Goal: Information Seeking & Learning: Learn about a topic

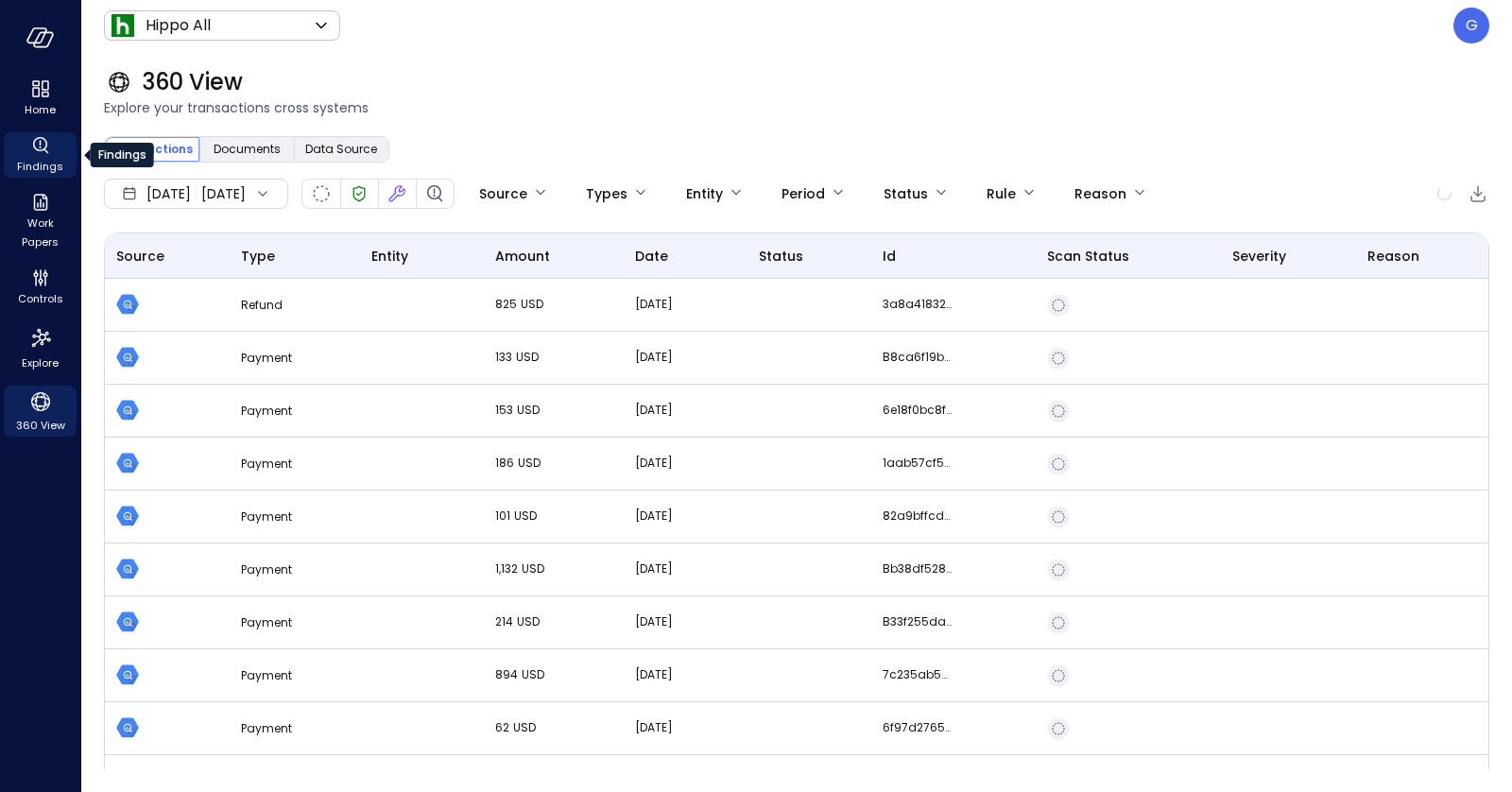
click at [31, 149] on icon "Findings" at bounding box center [40, 145] width 23 height 23
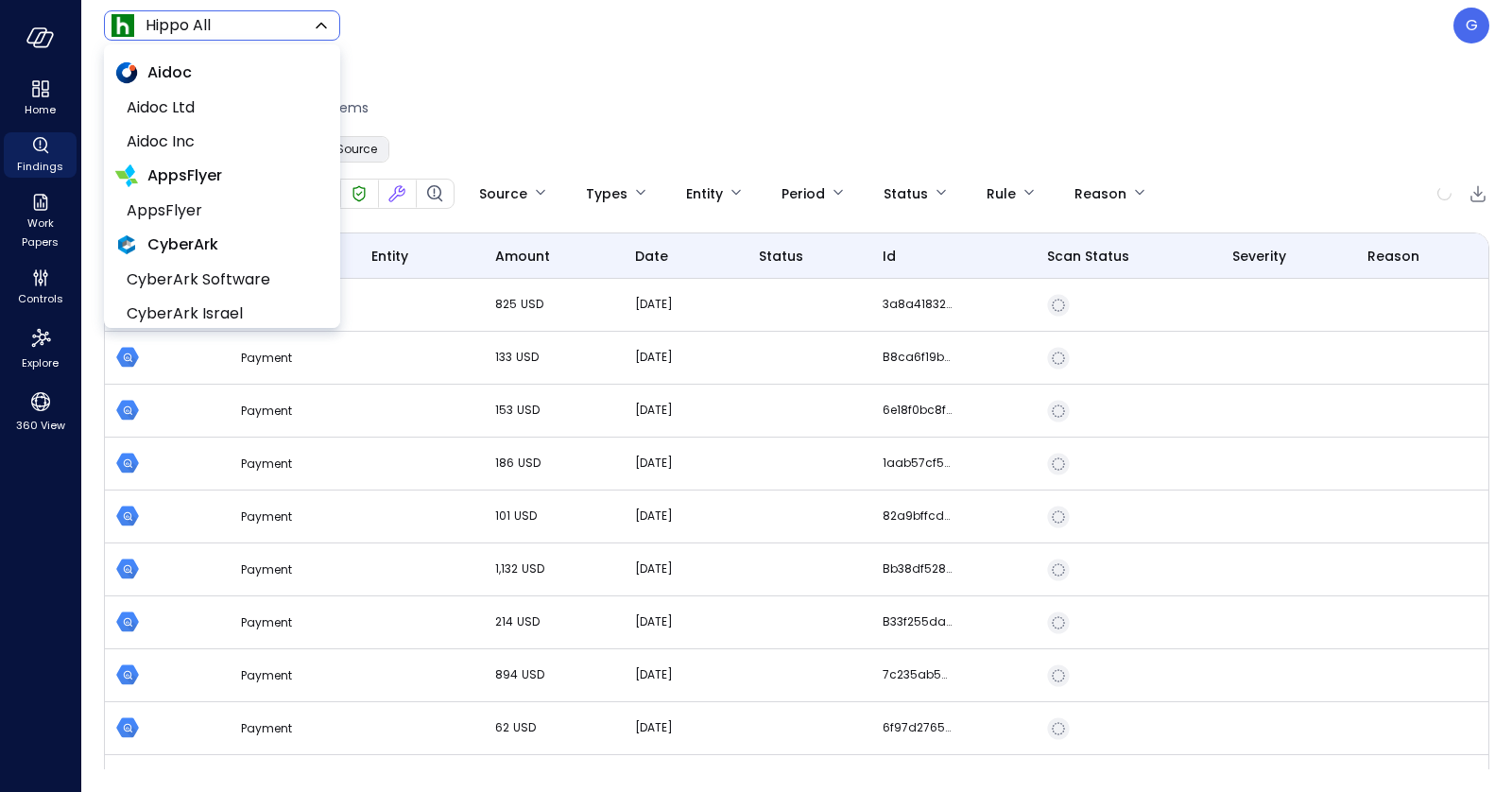
click at [170, 17] on body "Home Findings Work Papers Controls Explore 360 View Hippo All ******* ​ G 360 V…" at bounding box center [756, 396] width 1512 height 792
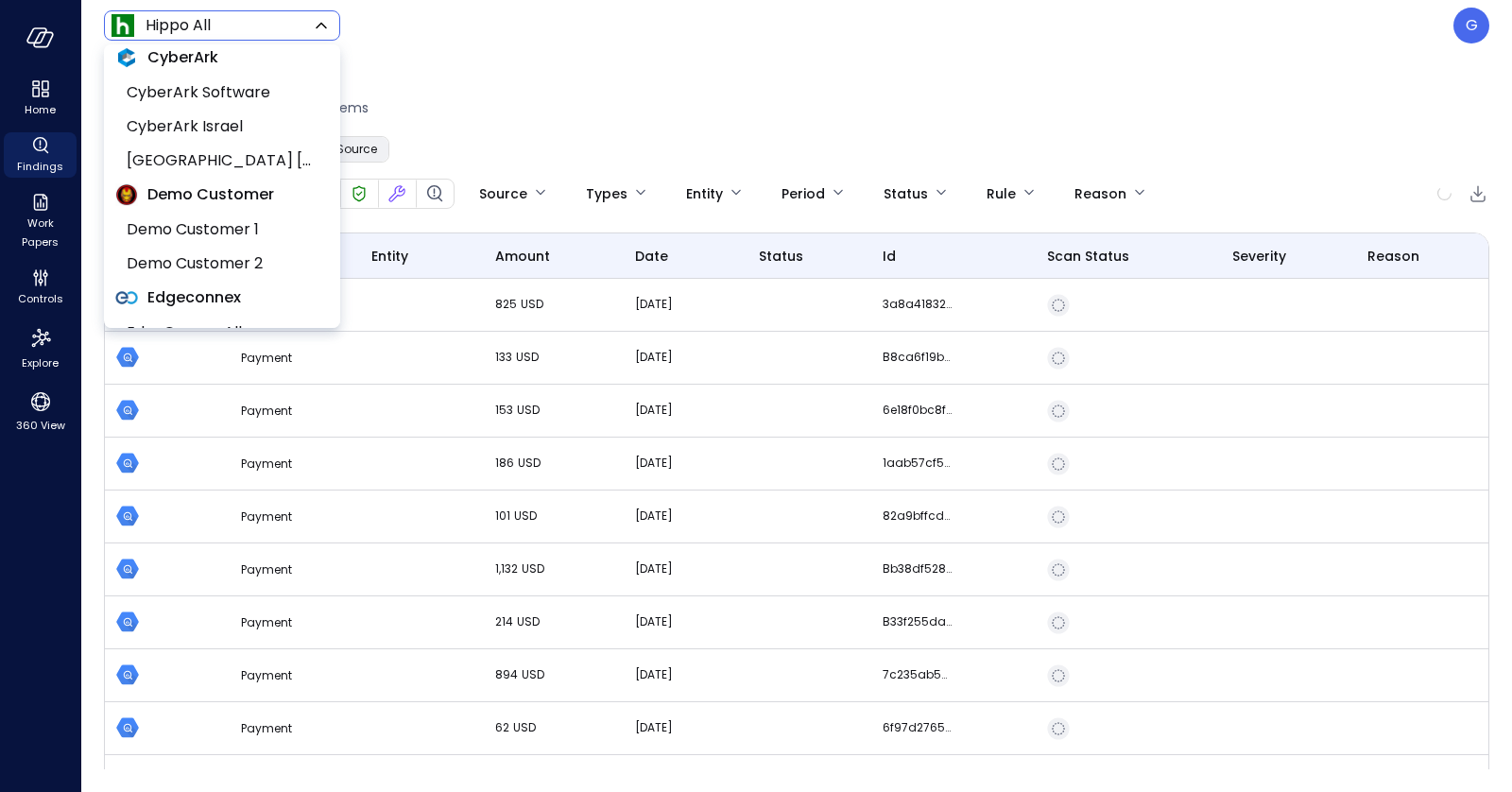
scroll to position [181, 0]
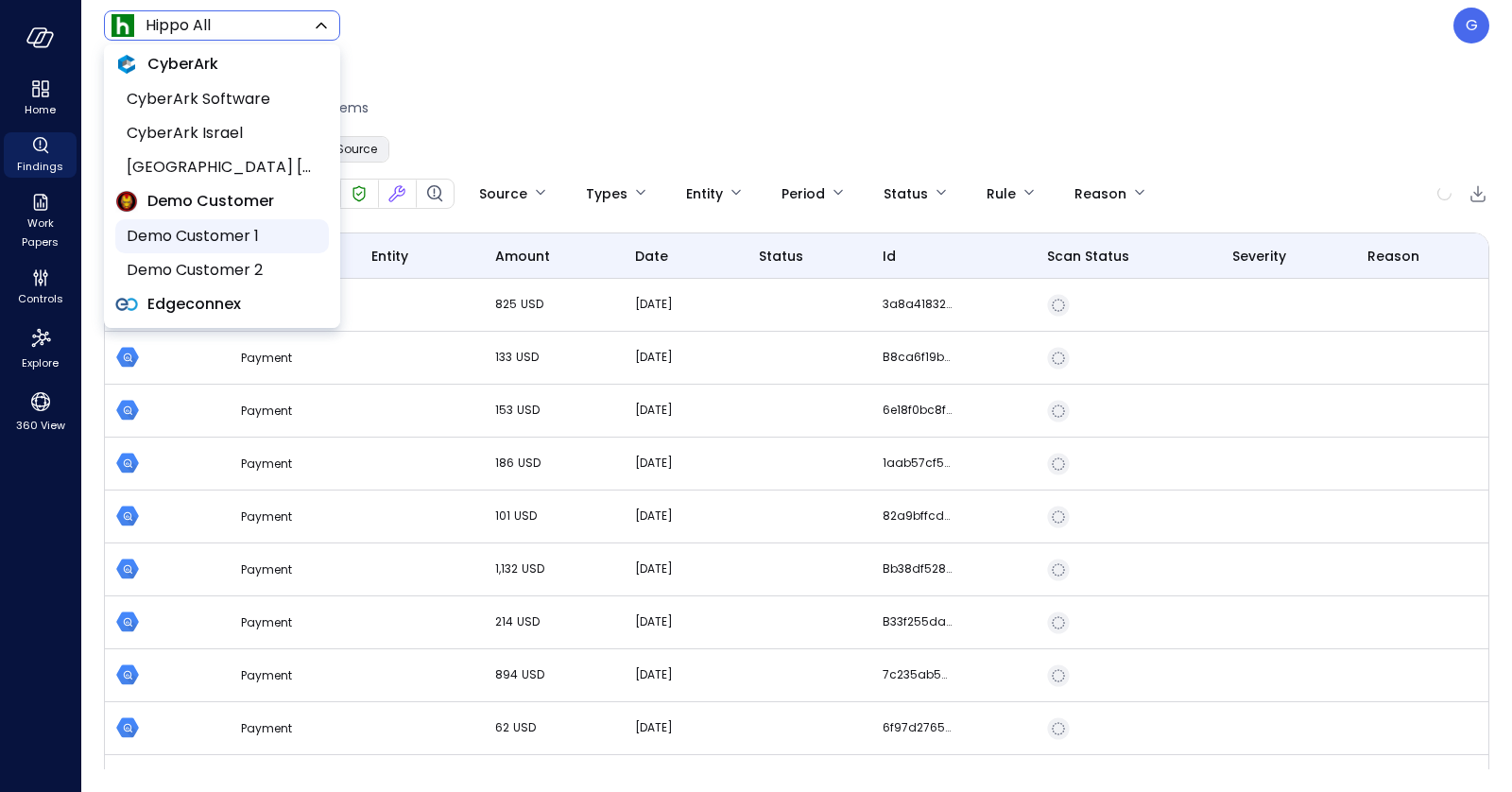
click at [195, 230] on span "Demo Customer 1" at bounding box center [220, 236] width 187 height 23
type input "*****"
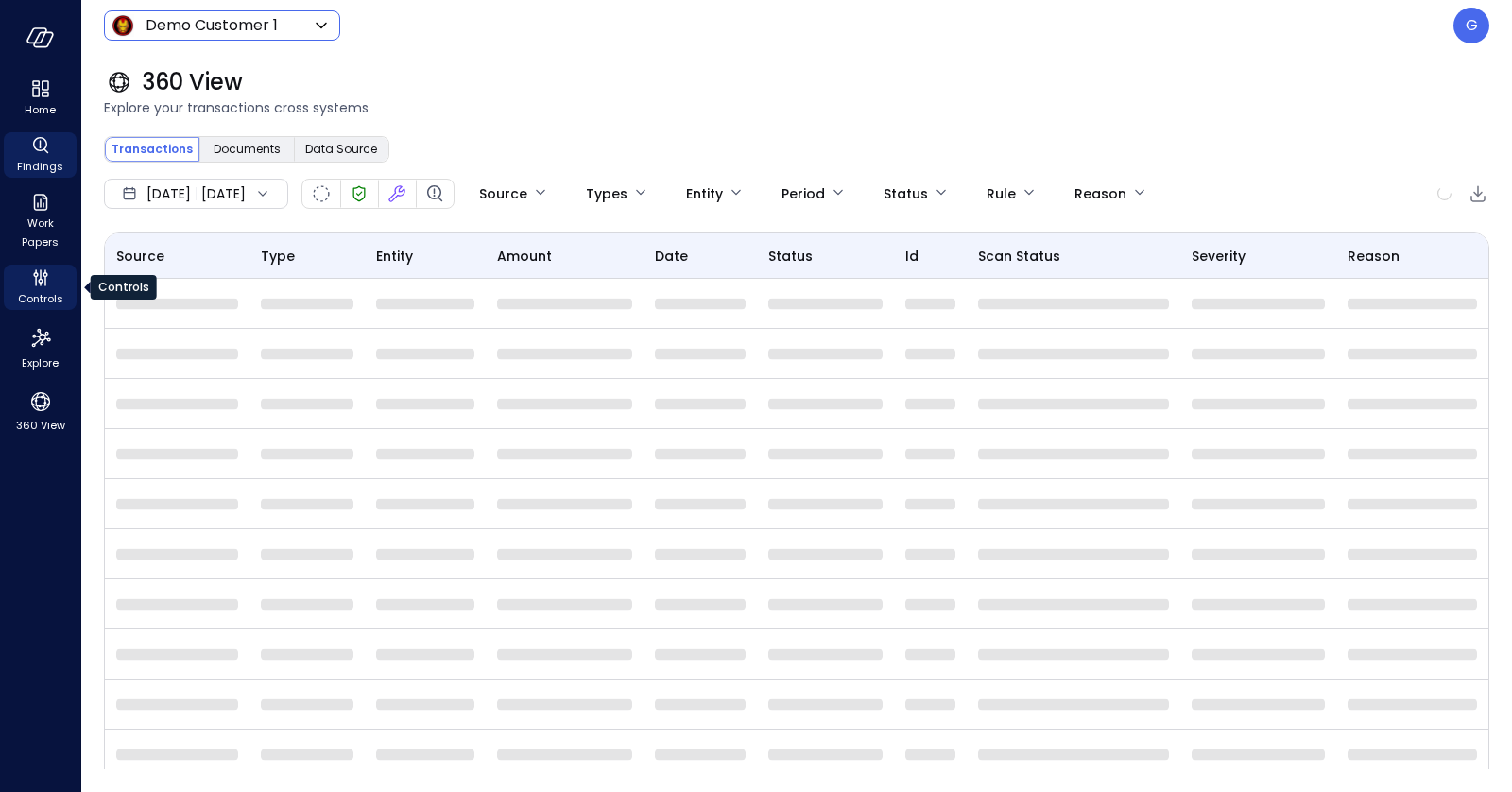
click at [38, 289] on span "Controls" at bounding box center [40, 298] width 45 height 19
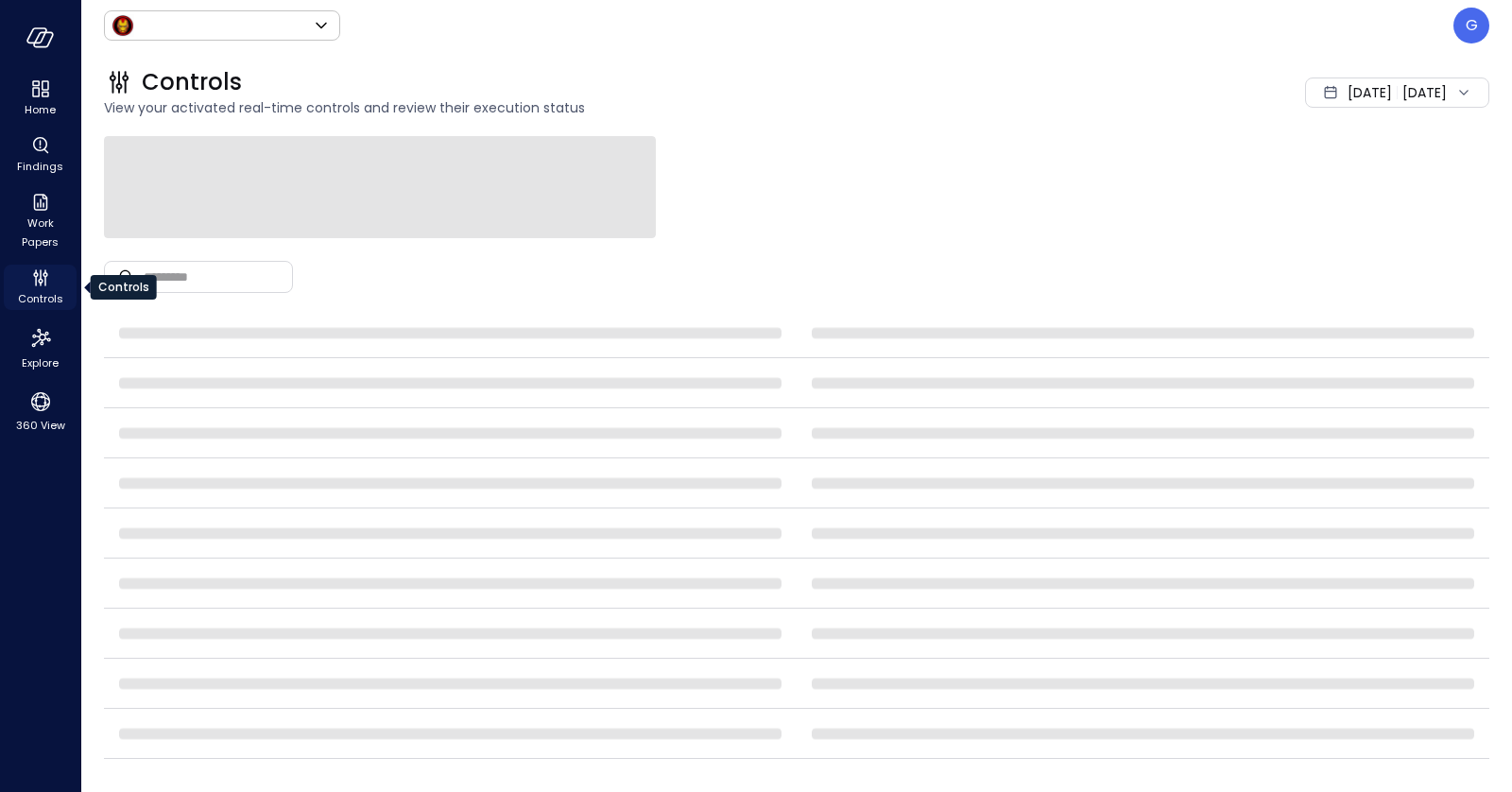
type input "*****"
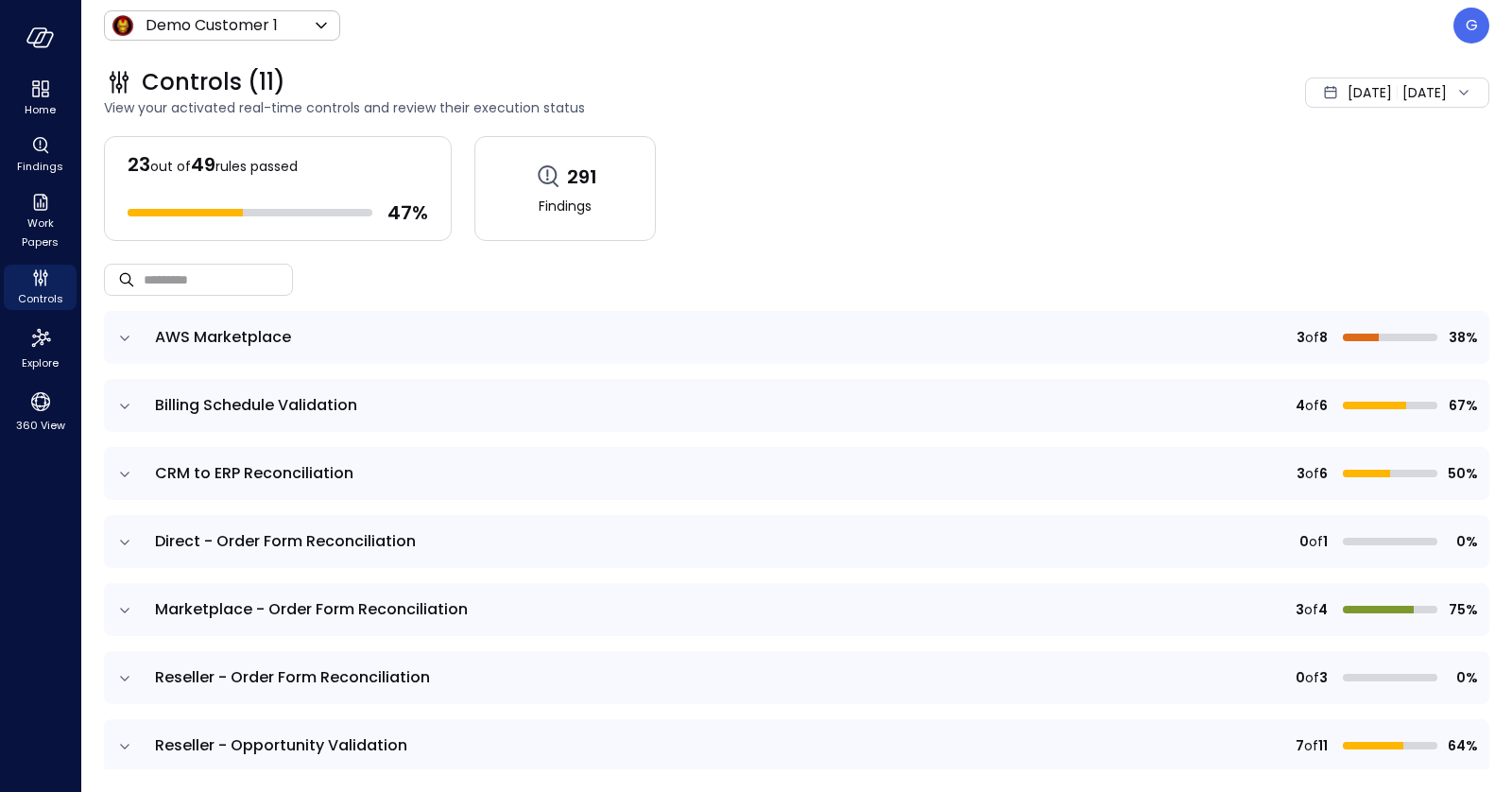
scroll to position [52, 0]
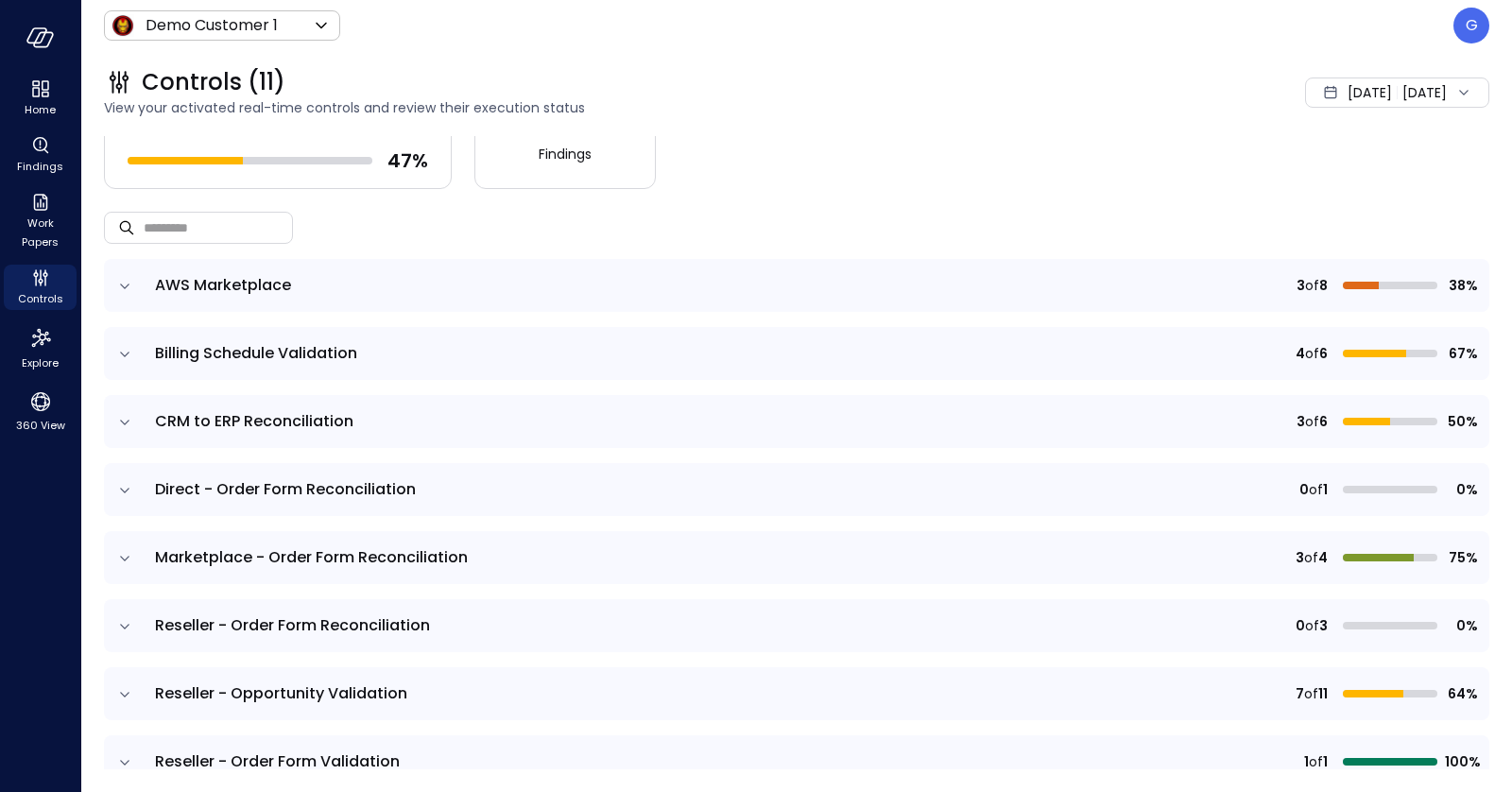
click at [129, 418] on icon "expand row" at bounding box center [124, 422] width 19 height 19
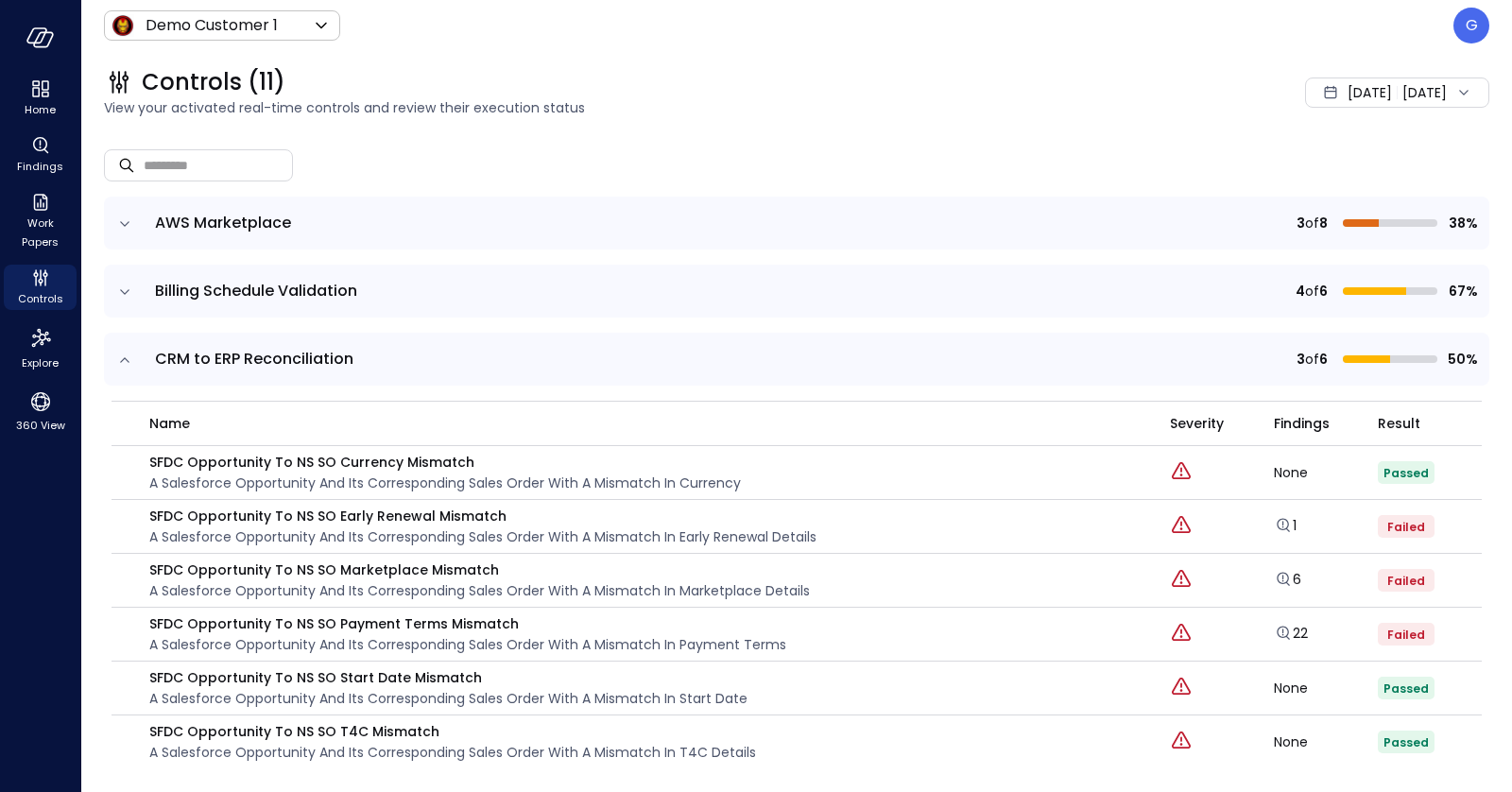
scroll to position [126, 0]
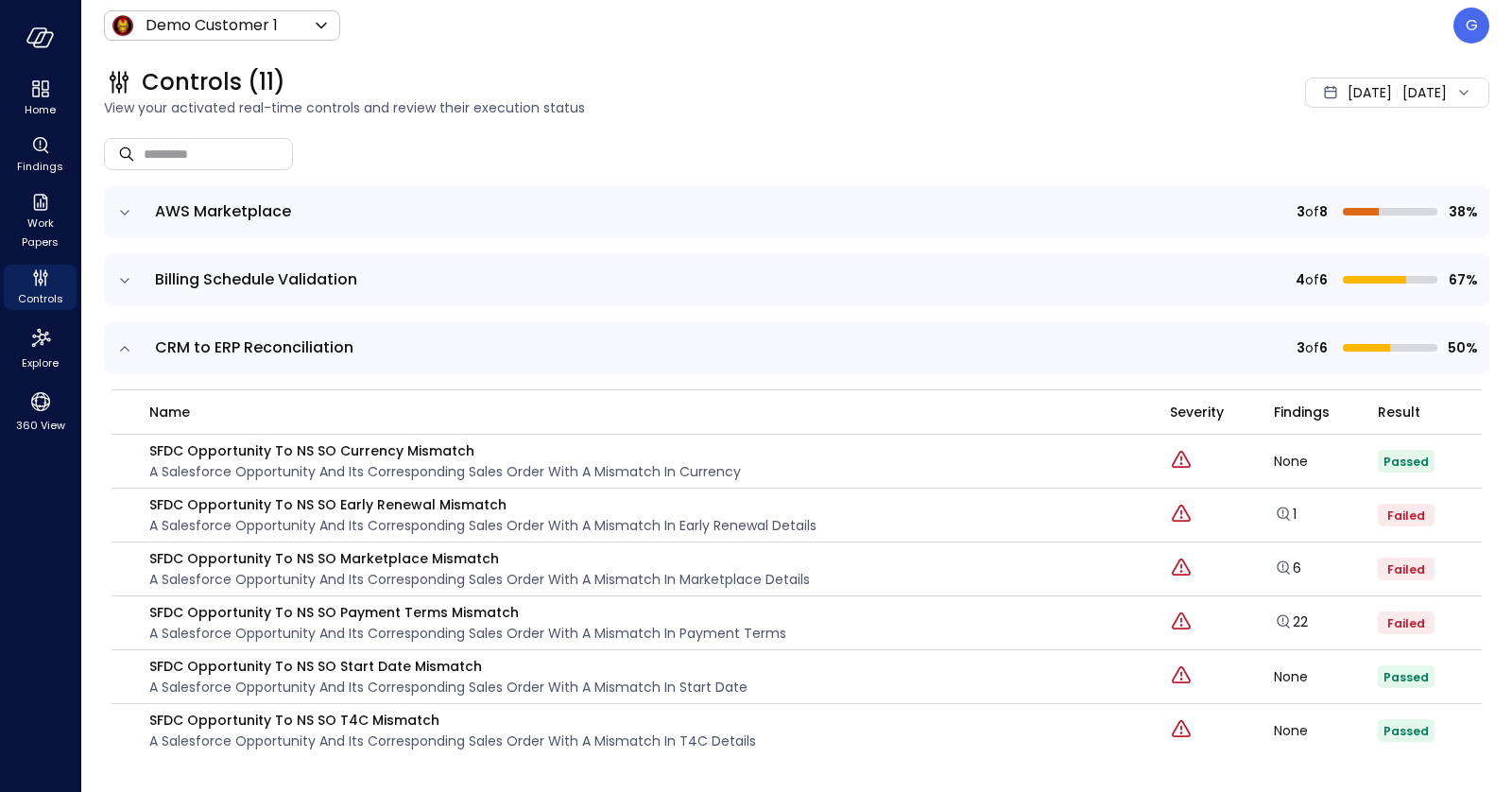
click at [118, 274] on icon "expand row" at bounding box center [124, 280] width 19 height 19
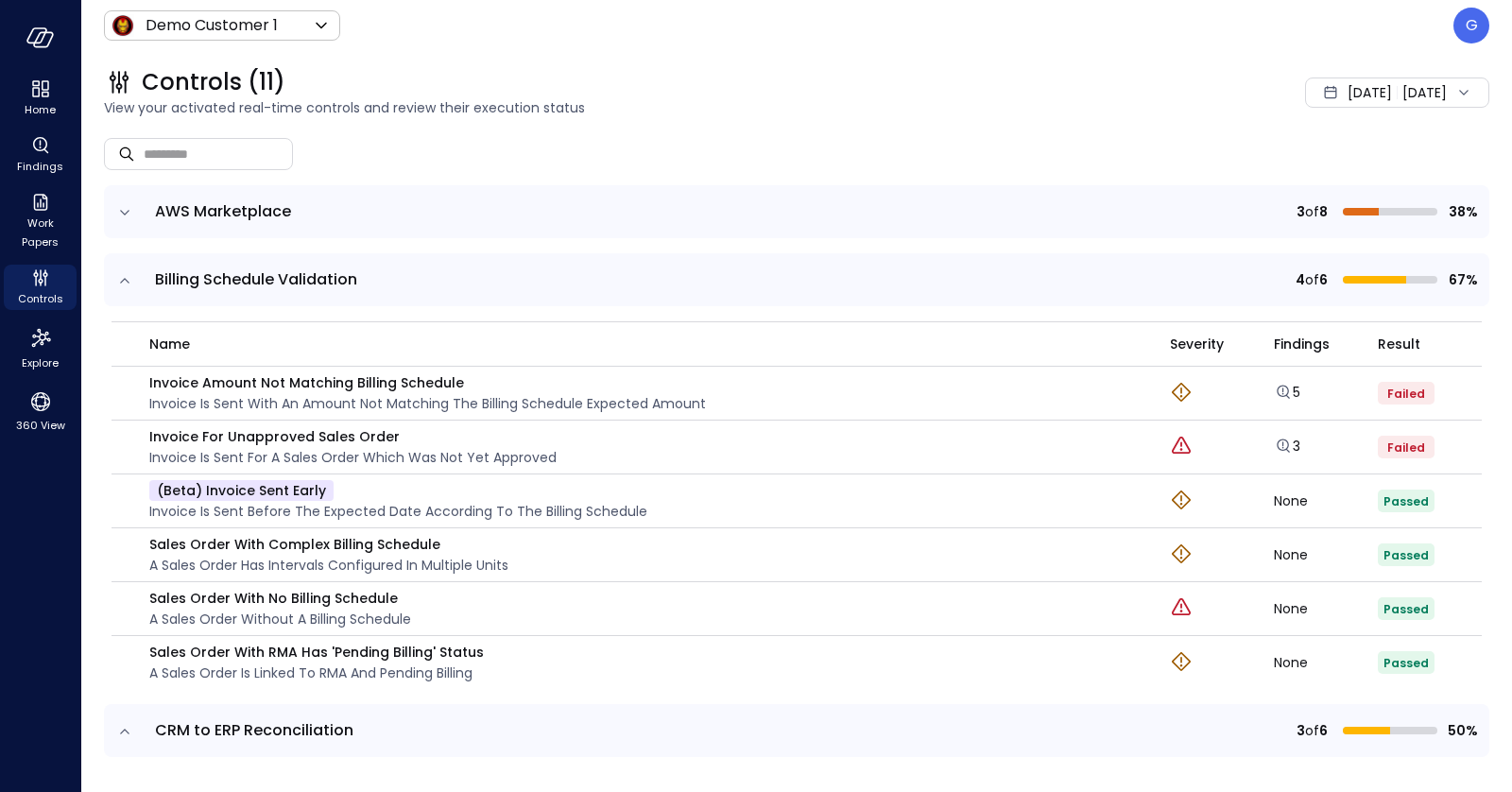
click at [128, 282] on icon "expand row" at bounding box center [124, 280] width 19 height 19
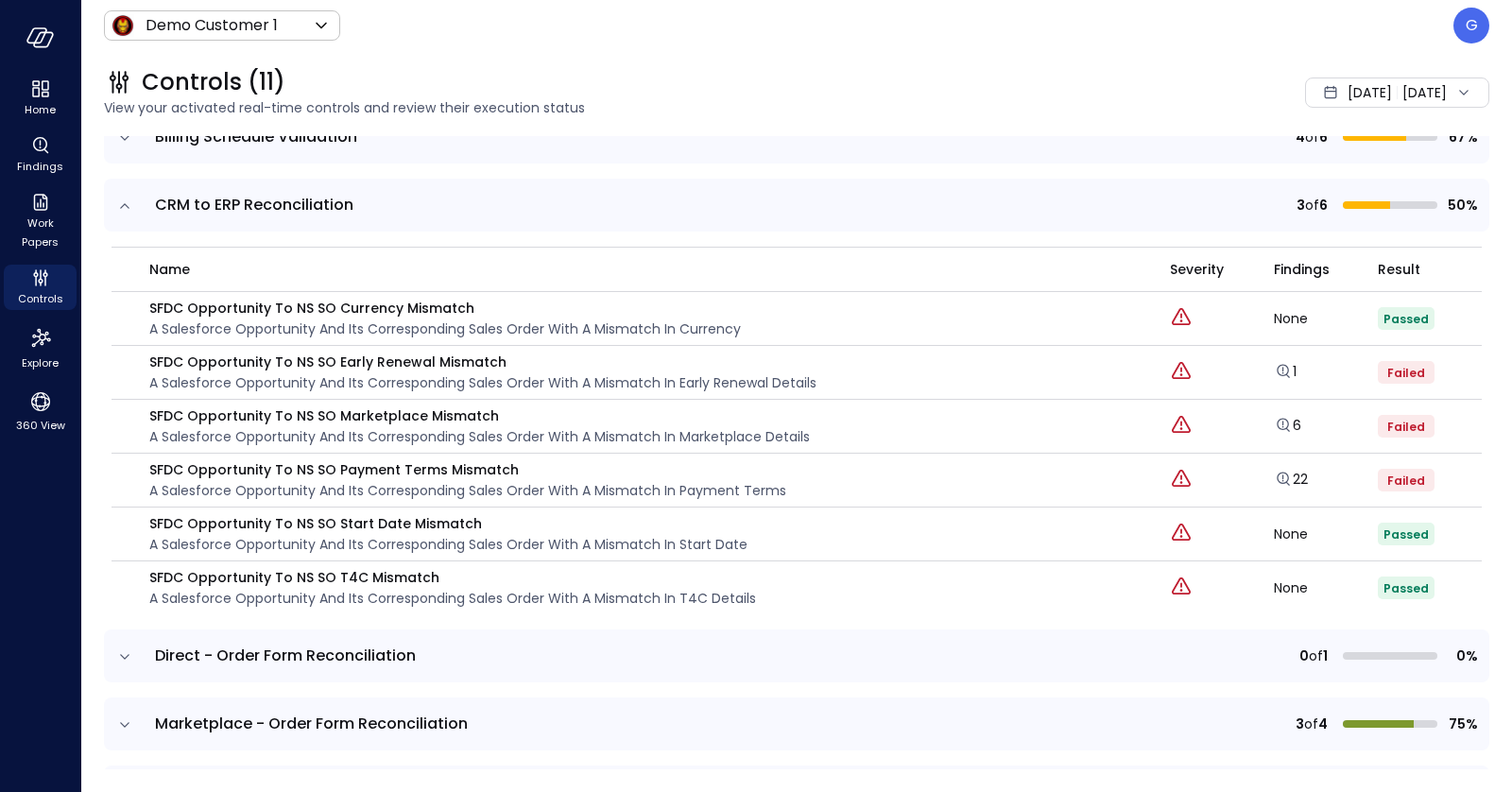
scroll to position [414, 0]
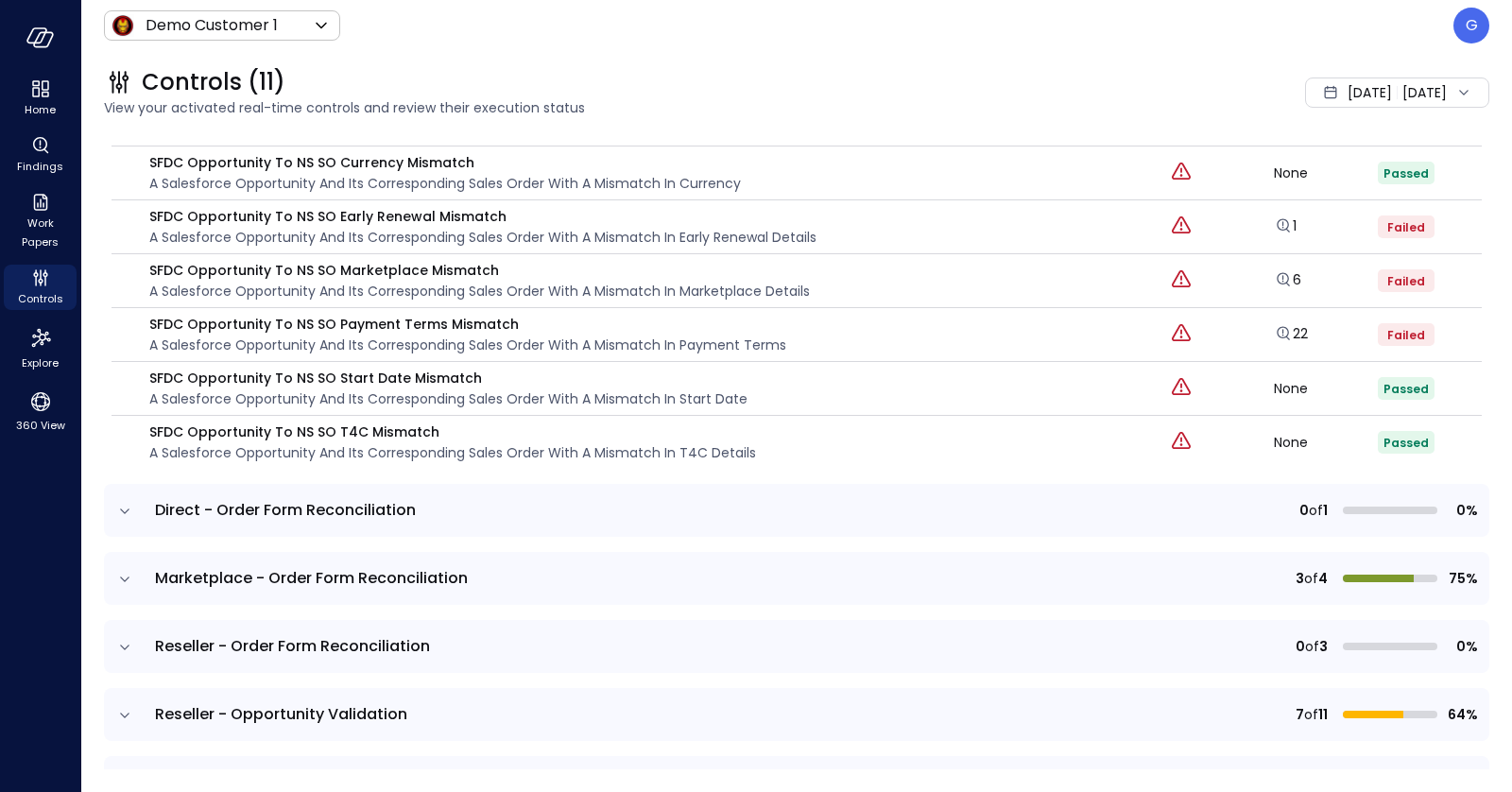
click at [131, 572] on icon "expand row" at bounding box center [124, 579] width 19 height 19
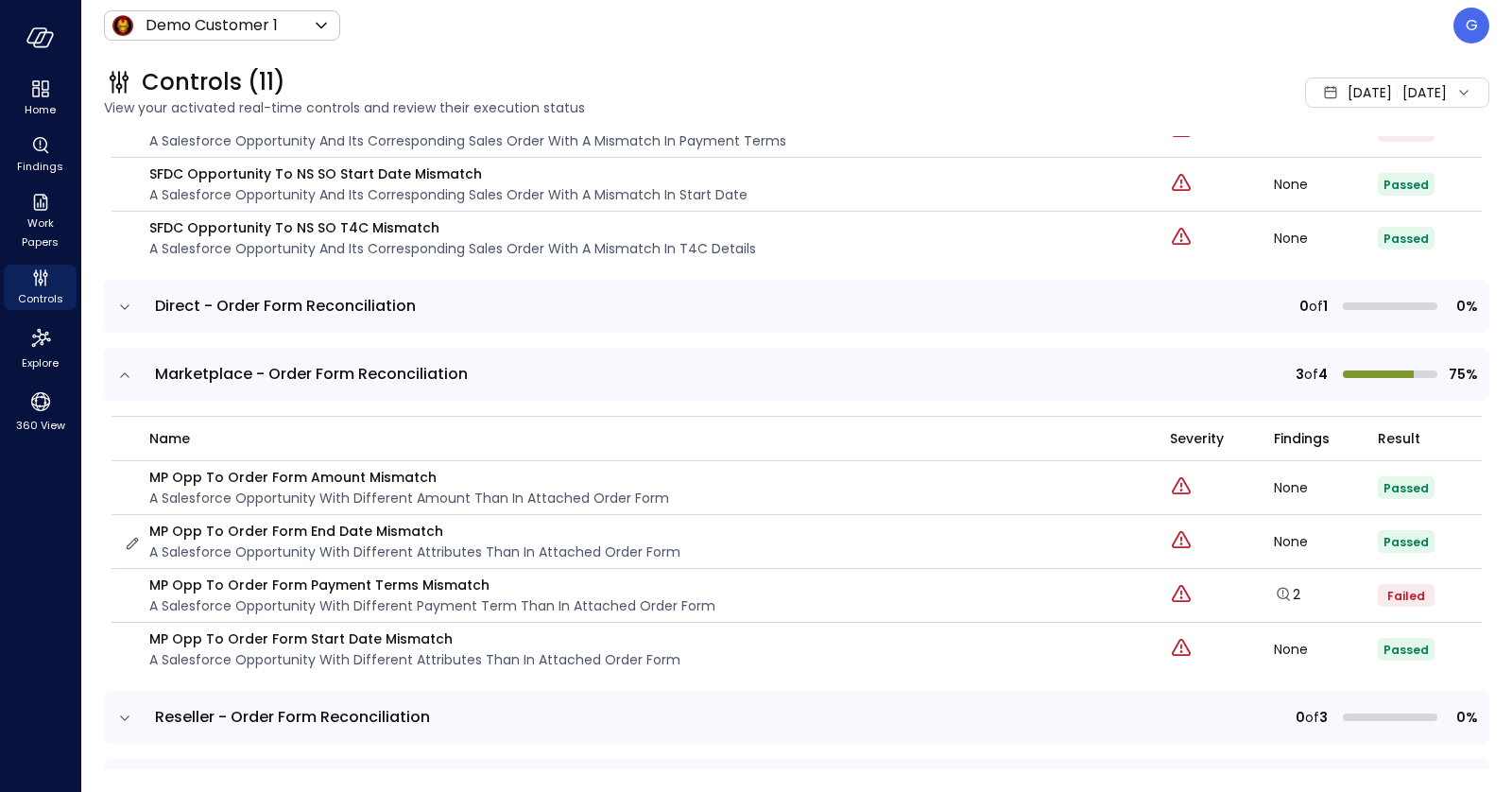
scroll to position [624, 0]
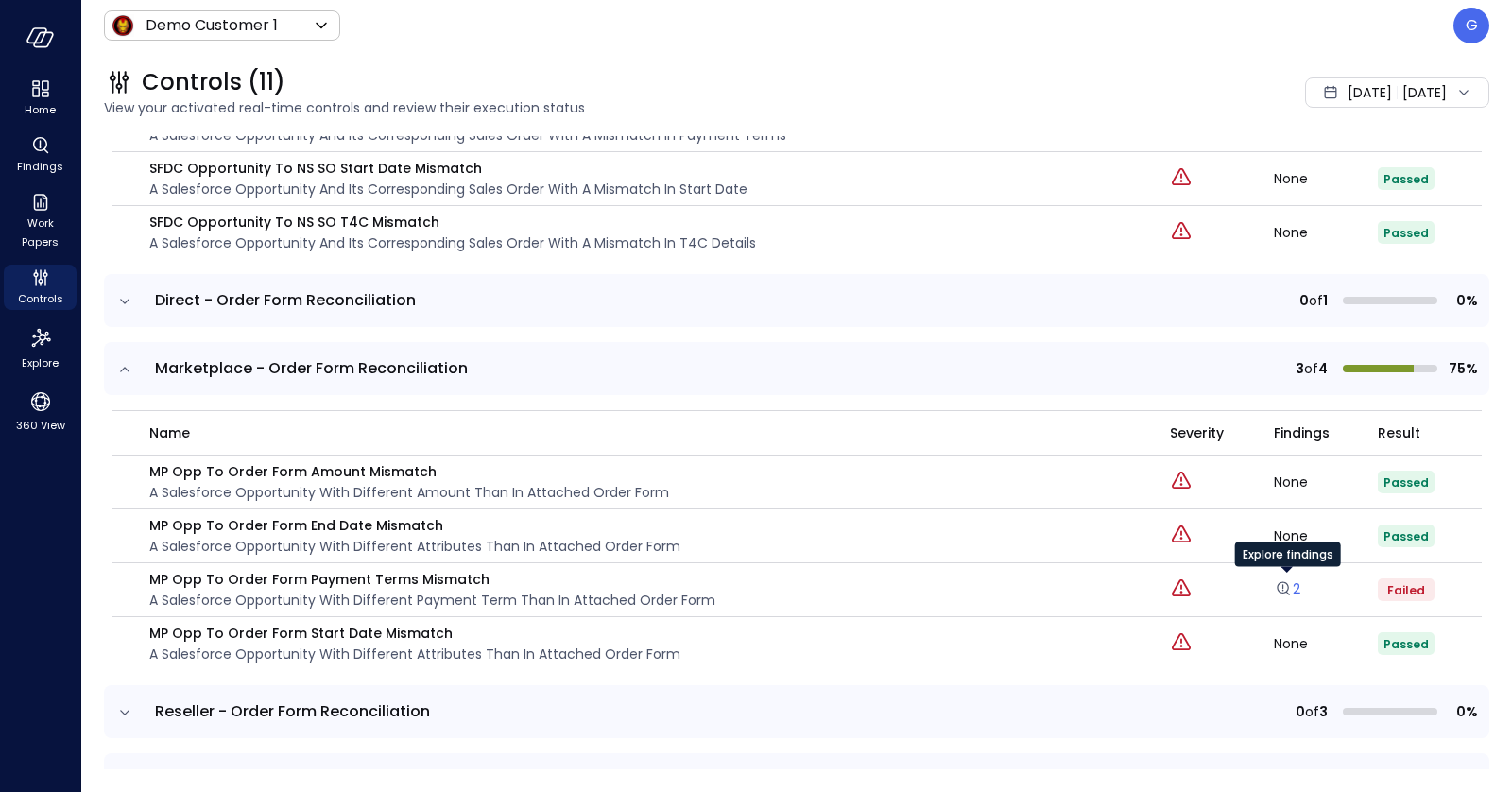
click at [1294, 583] on link "2" at bounding box center [1287, 588] width 27 height 19
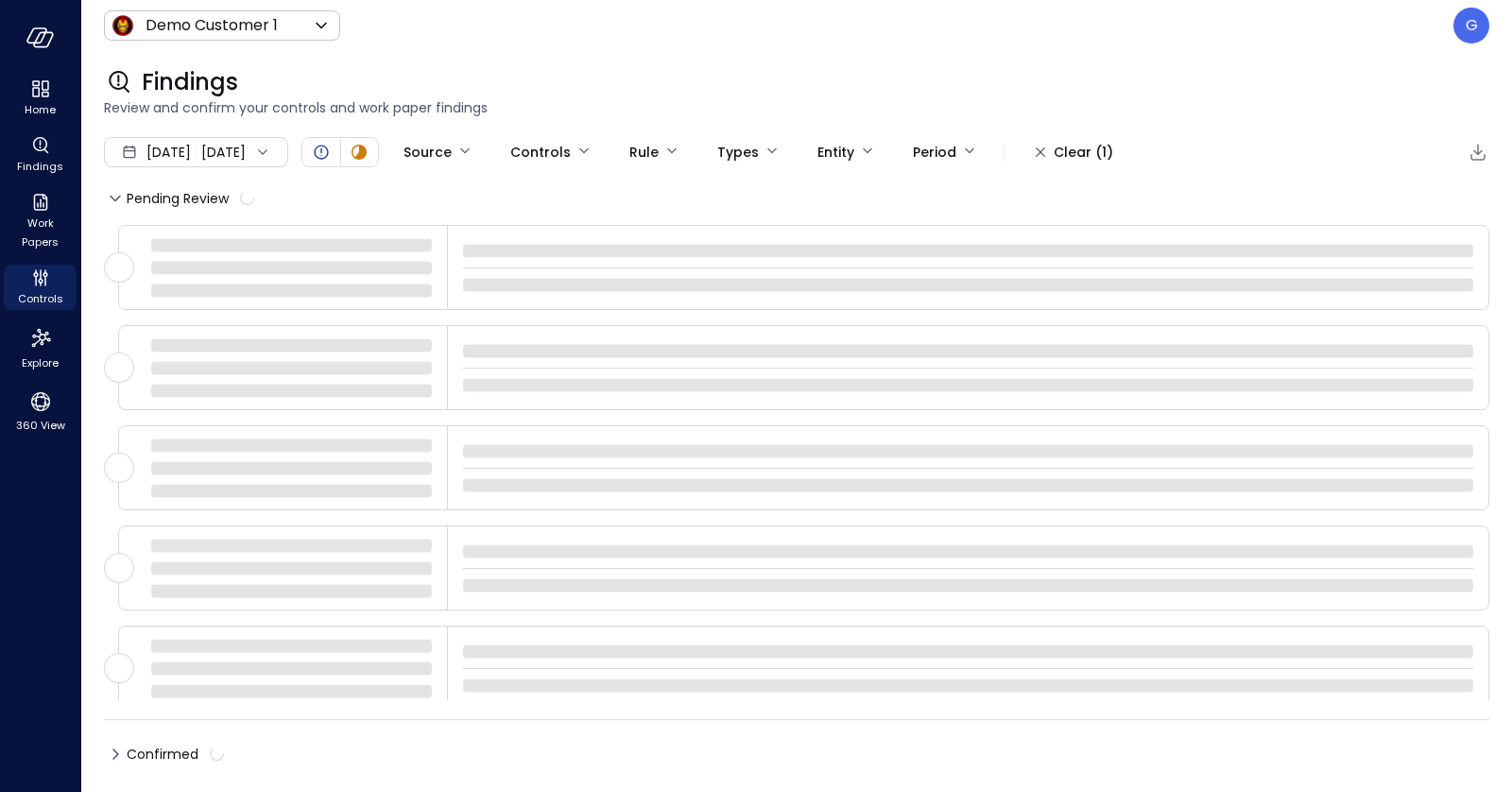
type input "****"
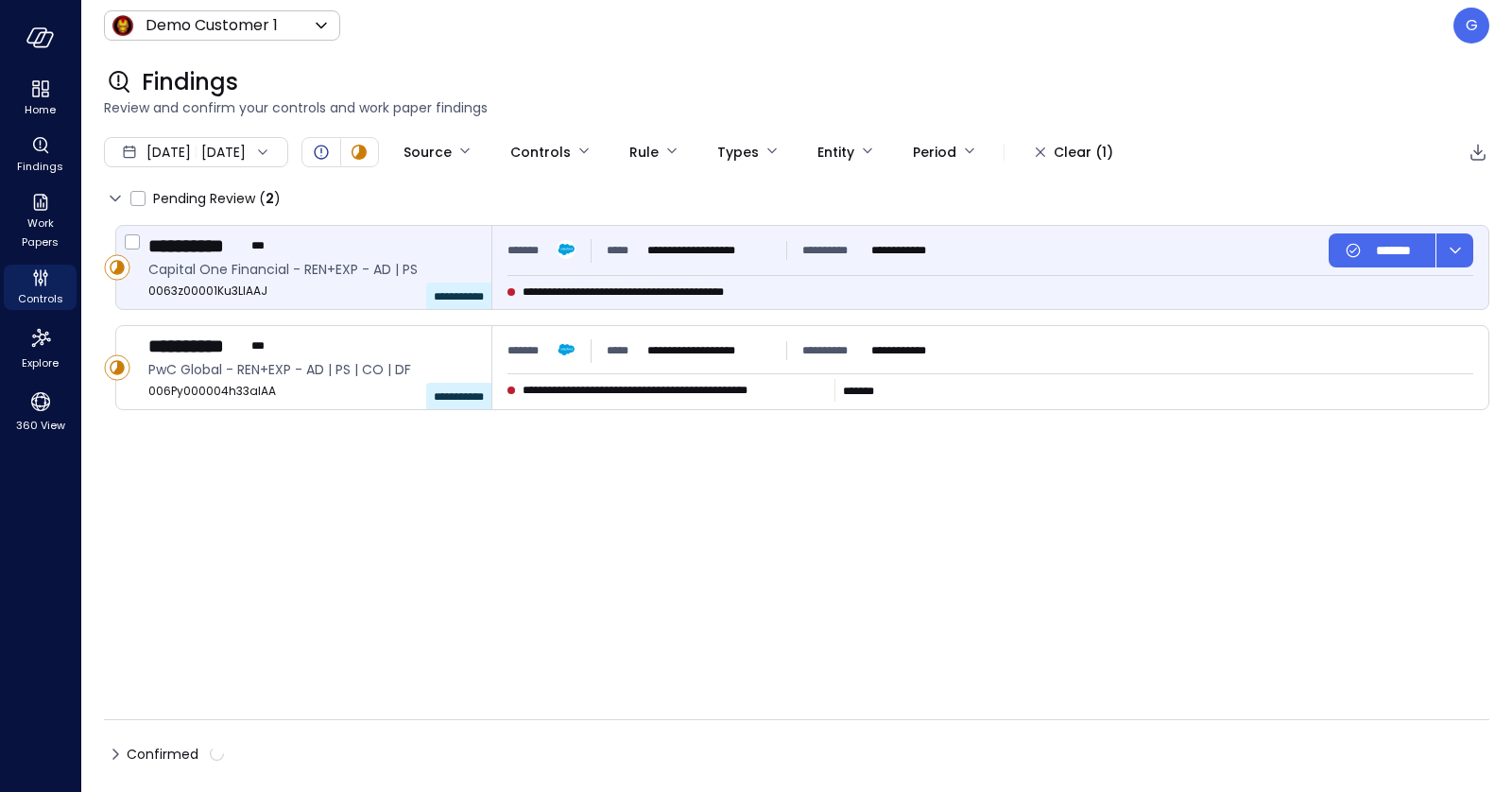
click at [752, 256] on p "**********" at bounding box center [709, 250] width 123 height 19
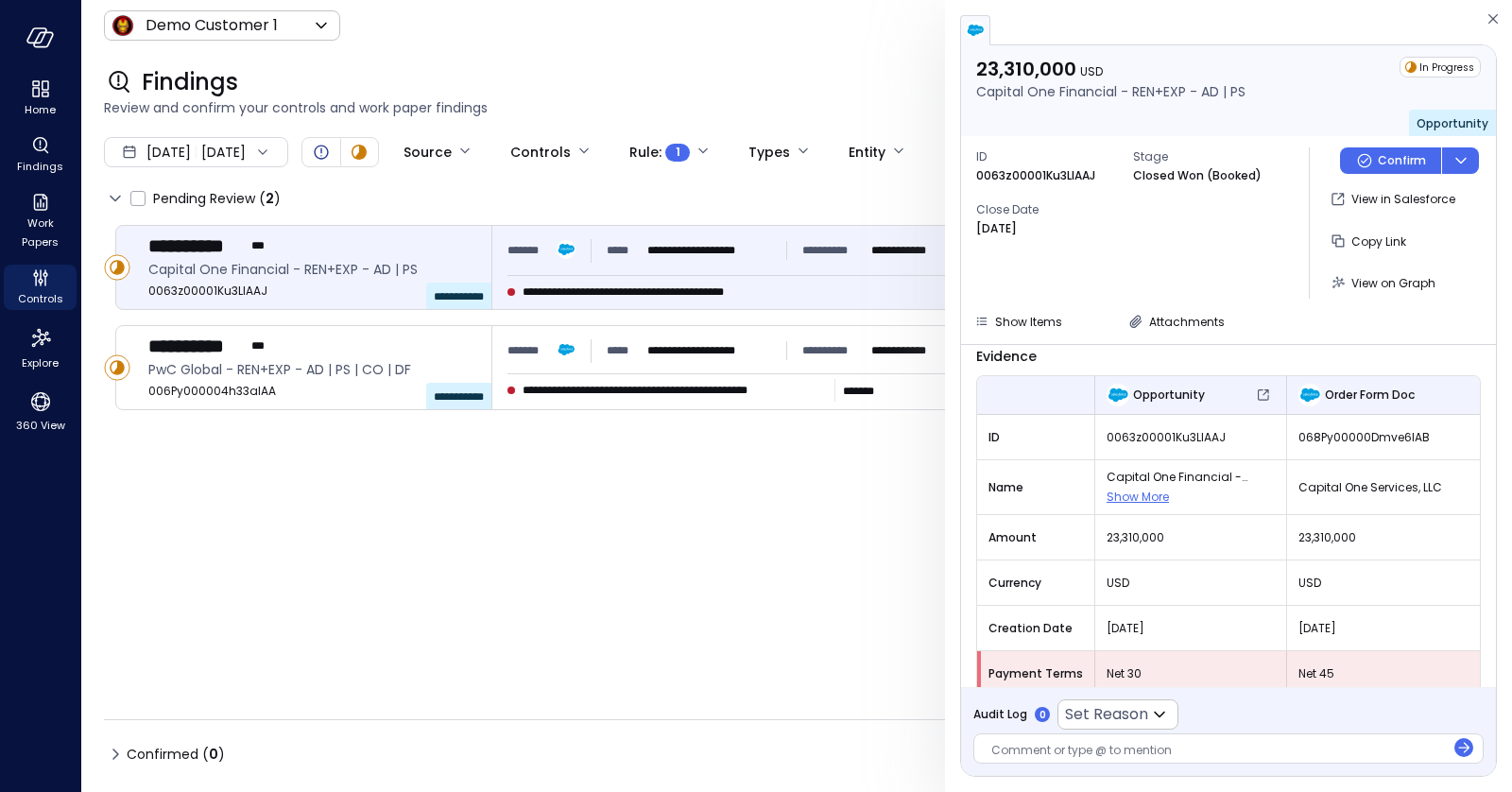
scroll to position [84, 0]
click at [1162, 326] on span "Attachments" at bounding box center [1187, 321] width 76 height 16
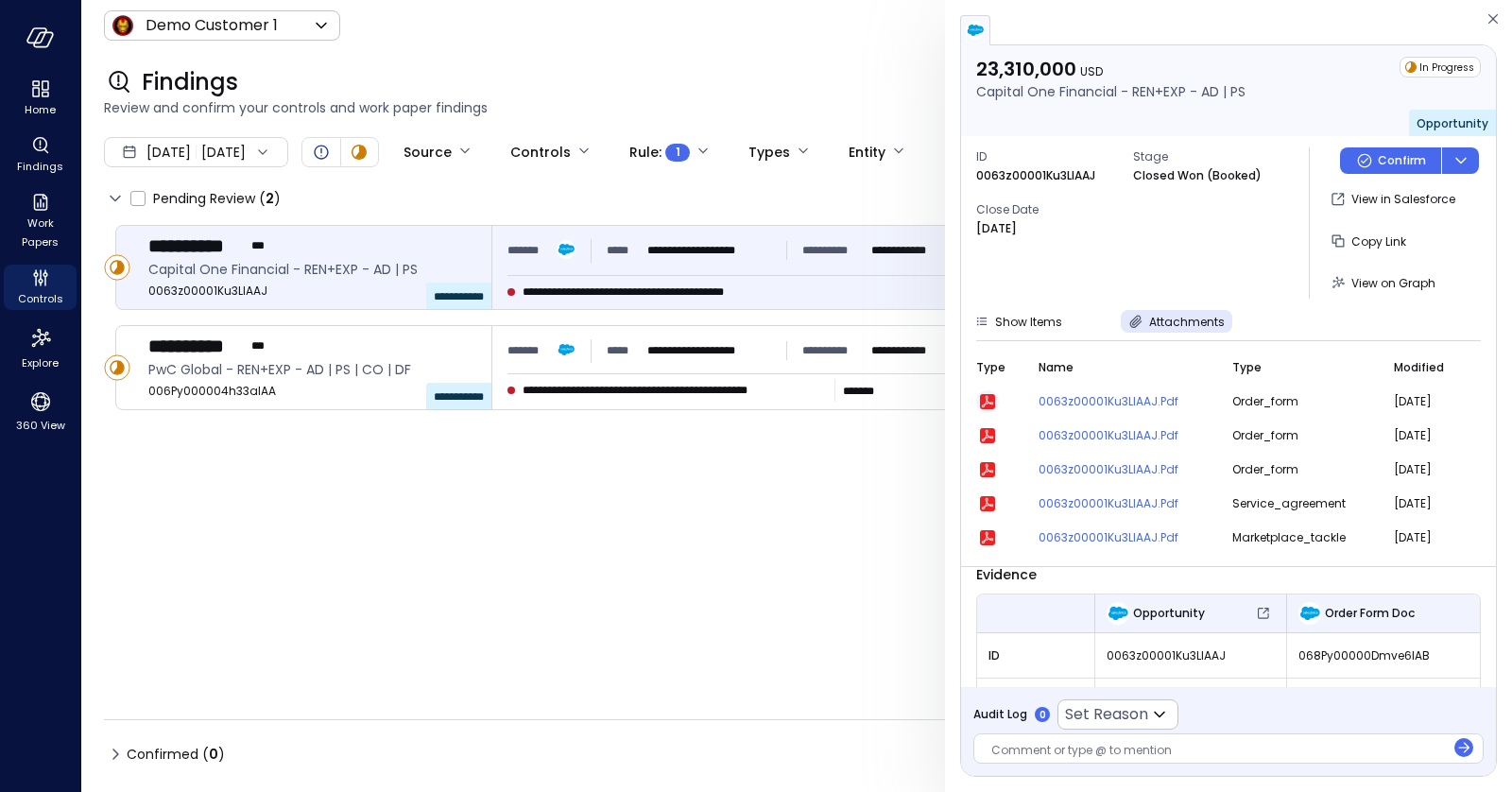
click at [987, 396] on icon "button" at bounding box center [988, 402] width 12 height 12
click at [1138, 335] on div "Show Items Attachments Type Name Type Modified 0063z00001Ku3LlAAJ.pdf order_for…" at bounding box center [1229, 431] width 535 height 245
click at [1138, 330] on icon "button" at bounding box center [1135, 320] width 19 height 19
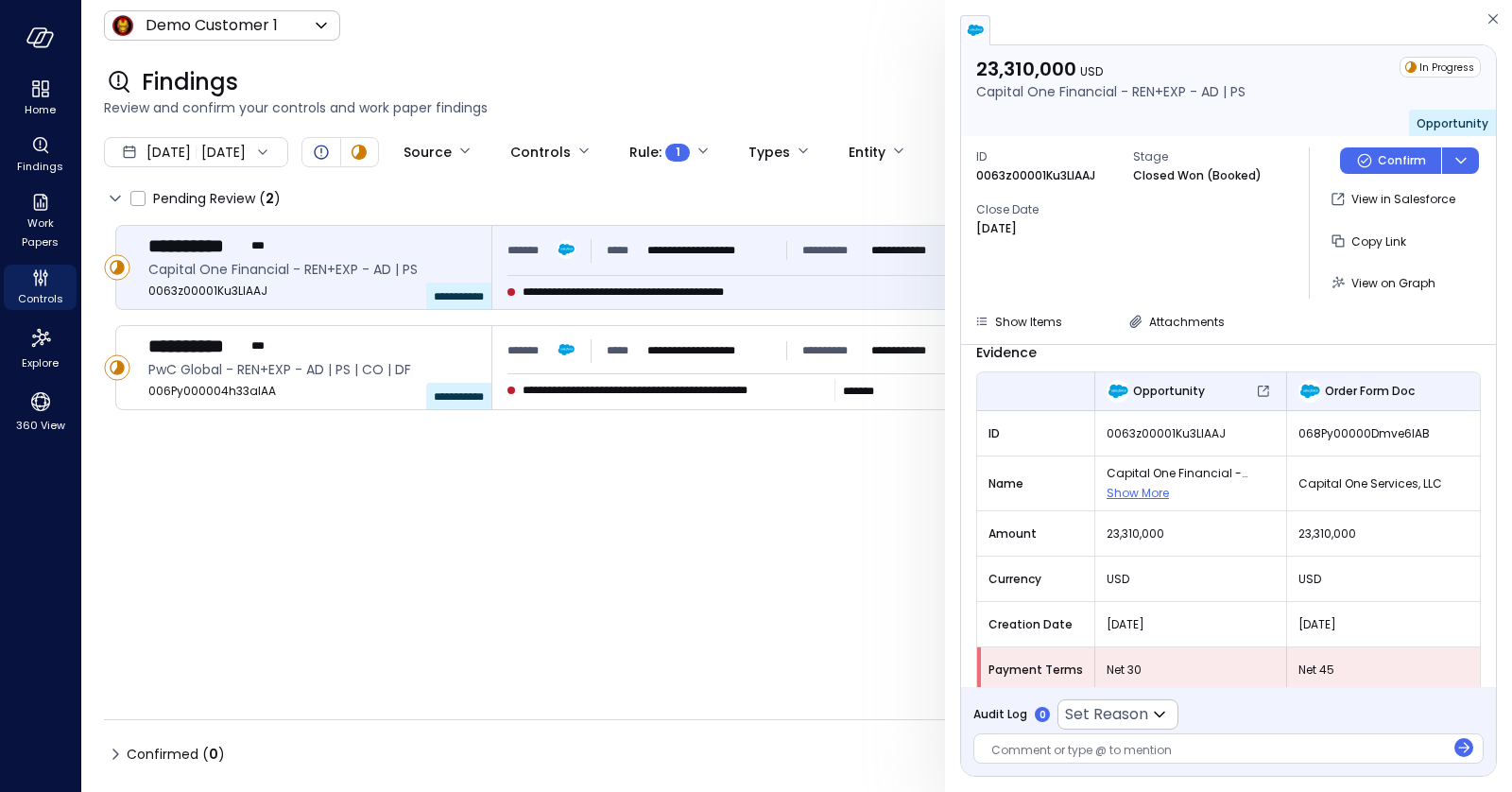
click at [1096, 743] on div at bounding box center [1218, 752] width 453 height 20
click at [1471, 159] on button "dropdown-icon-button" at bounding box center [1460, 160] width 37 height 27
click at [1136, 251] on div "ID 0063z00001Ku3LlAAJ Stage Closed Won (Booked) Close Date [DATE]" at bounding box center [1134, 223] width 318 height 151
click at [1460, 164] on icon "dropdown-icon-button" at bounding box center [1461, 160] width 23 height 23
click at [1387, 279] on span "View on Graph" at bounding box center [1394, 283] width 85 height 16
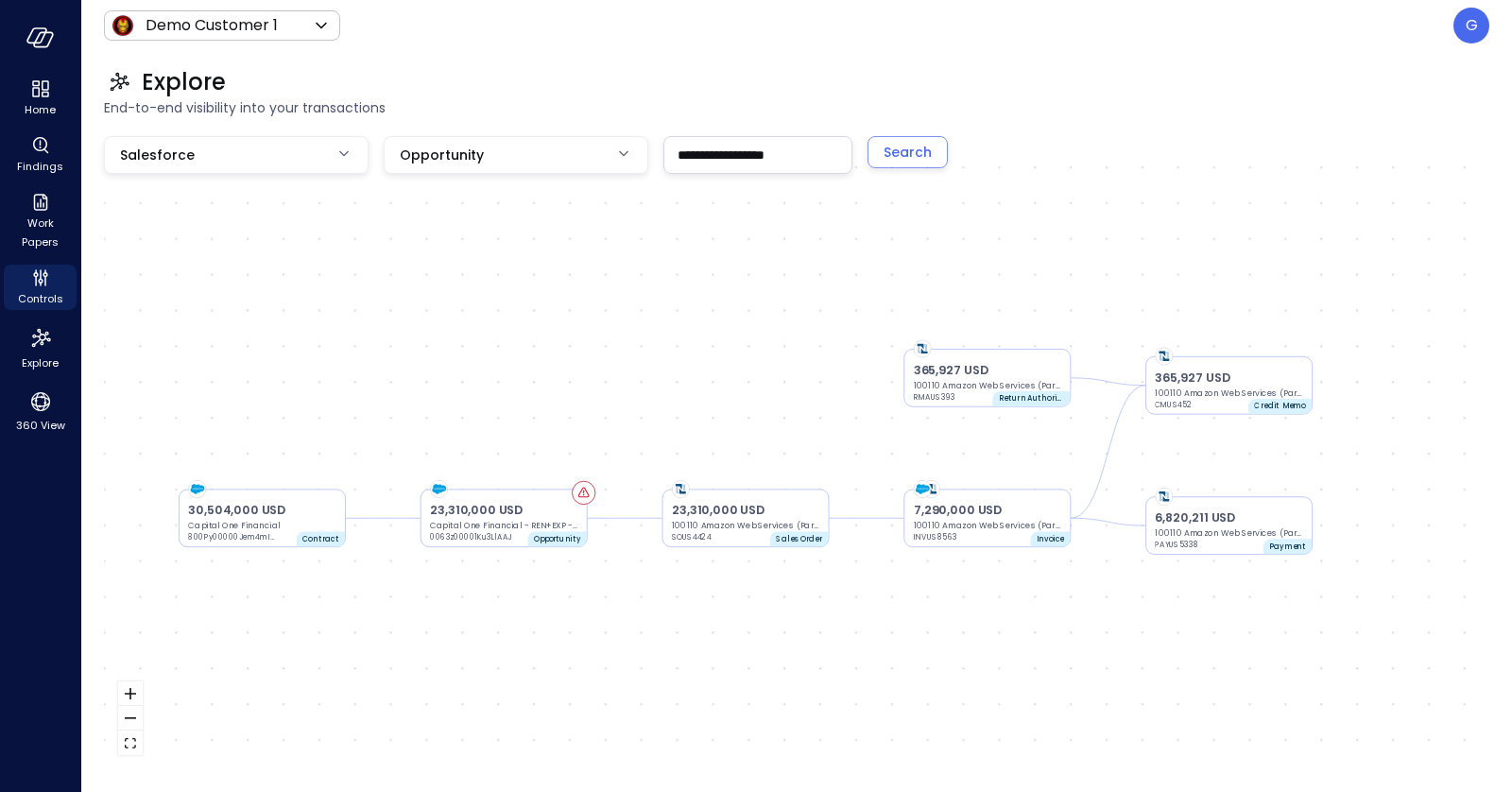
drag, startPoint x: 786, startPoint y: 408, endPoint x: 734, endPoint y: 407, distance: 52.0
click at [734, 407] on div "23,310,000 USD Capital One Financial - REN+EXP - AD | PS 0063z00001Ku3LlAAJ Opp…" at bounding box center [796, 452] width 1385 height 633
click at [43, 282] on icon "Controls" at bounding box center [40, 277] width 23 height 23
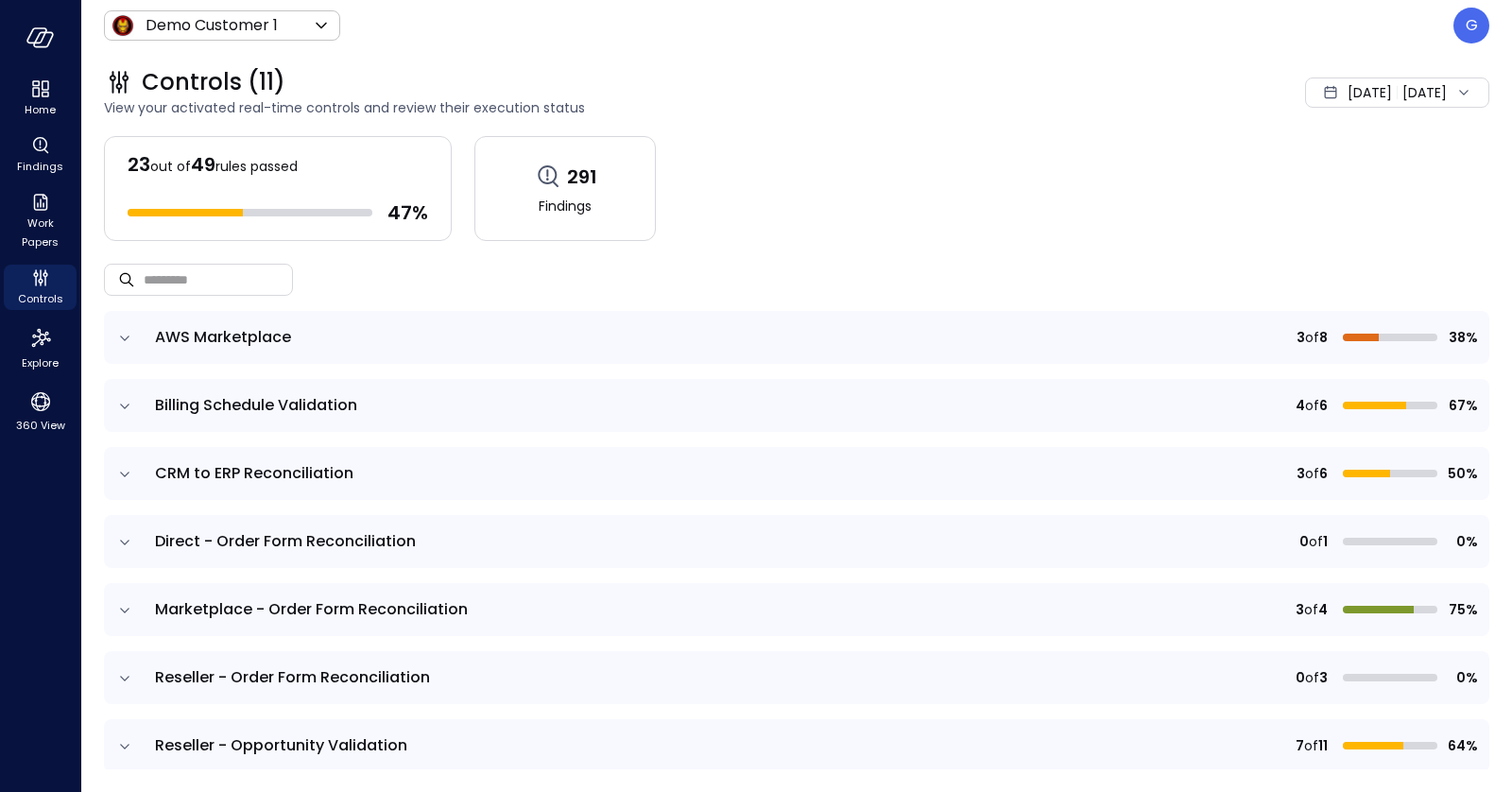
click at [124, 407] on icon "expand row" at bounding box center [124, 406] width 19 height 19
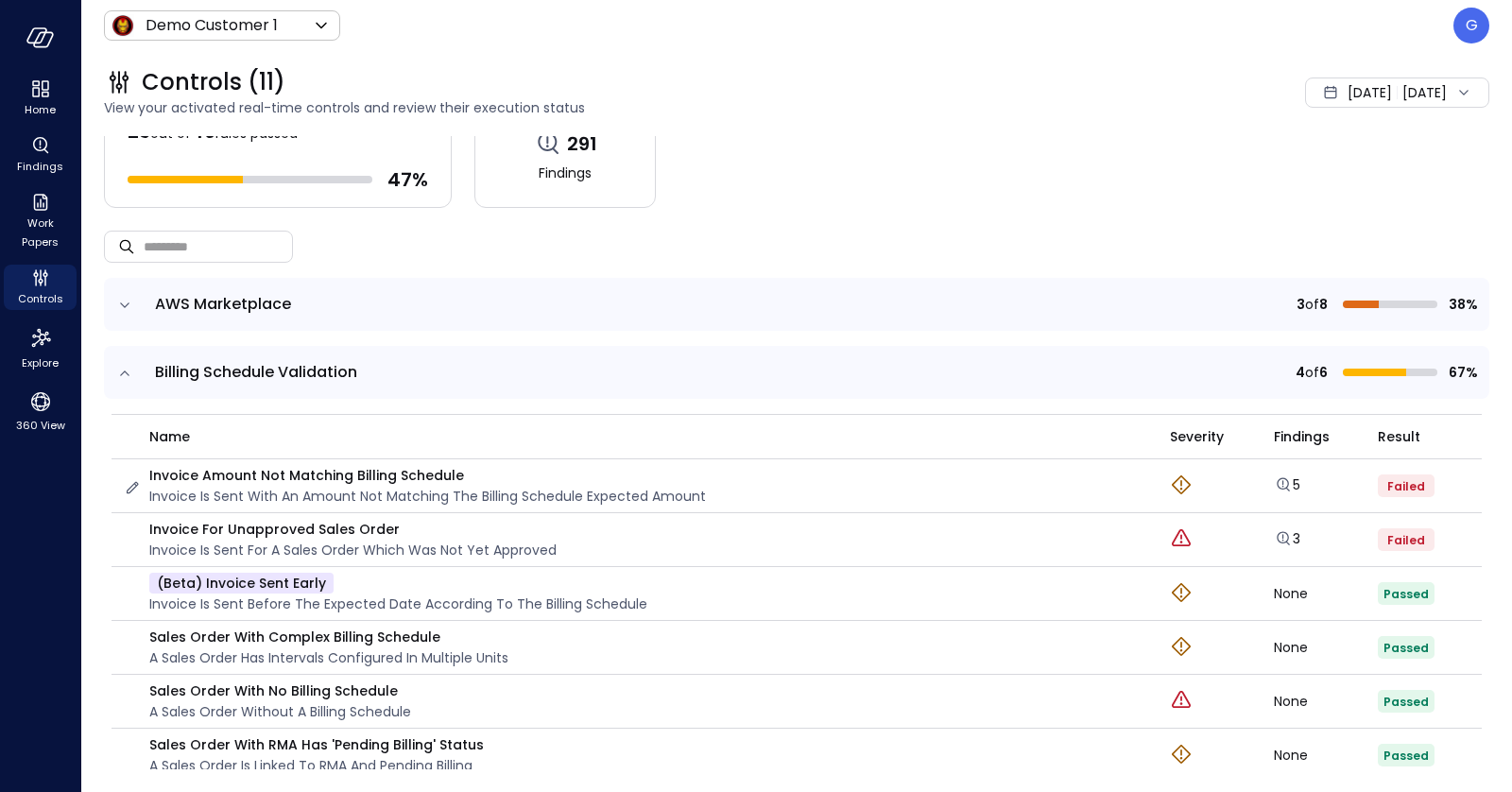
scroll to position [69, 0]
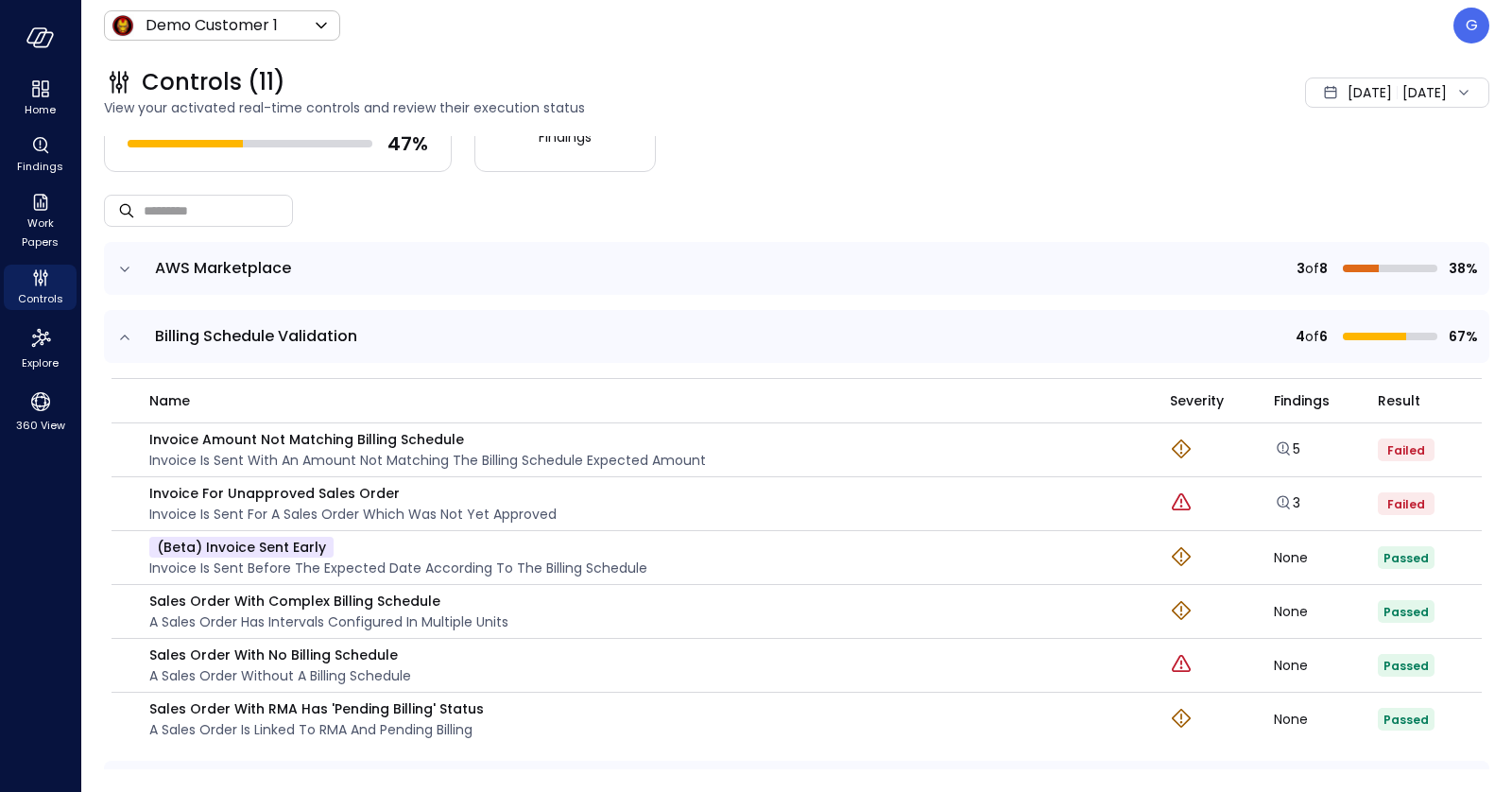
click at [124, 334] on icon "expand row" at bounding box center [125, 336] width 10 height 5
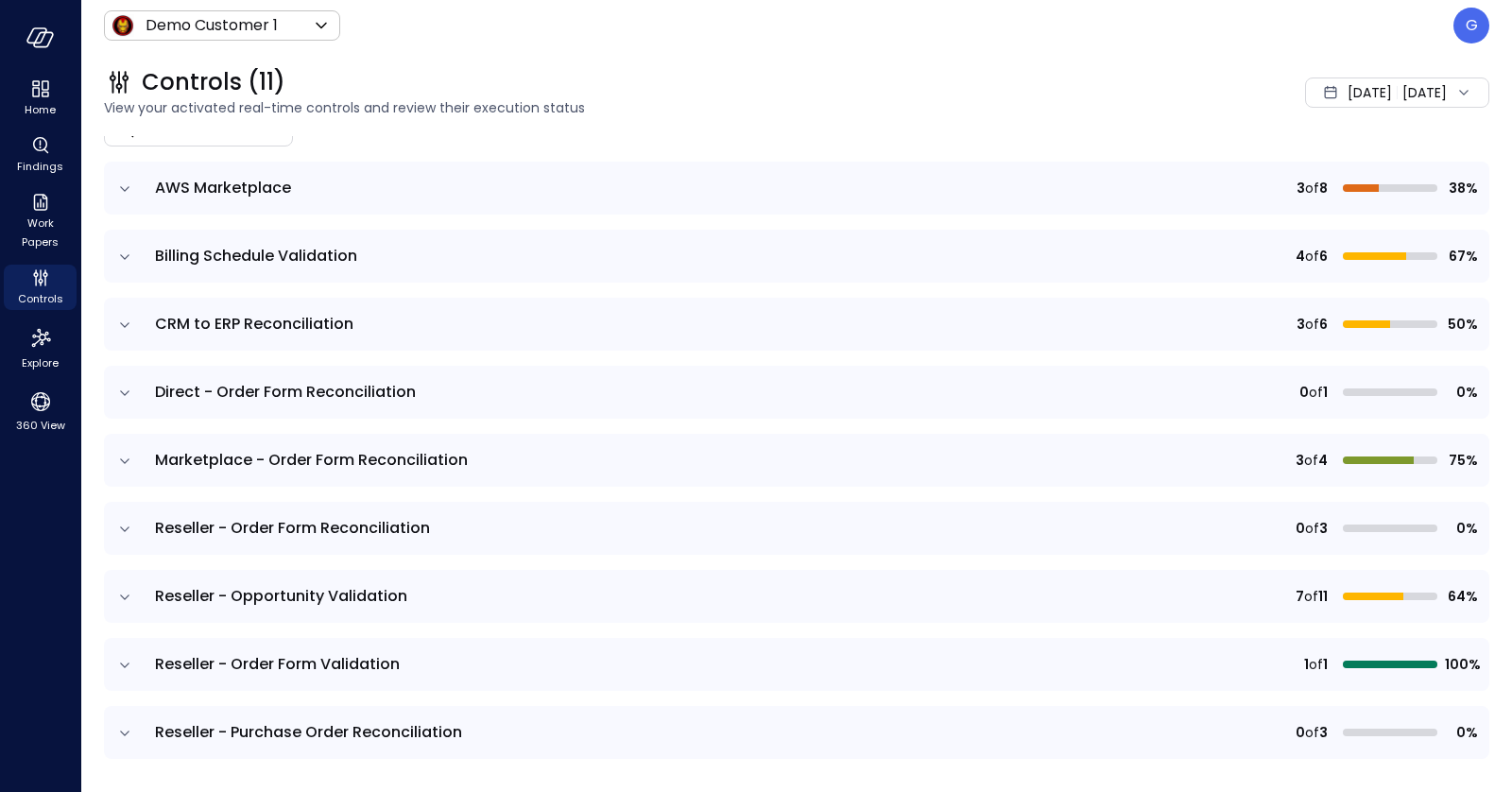
scroll to position [154, 0]
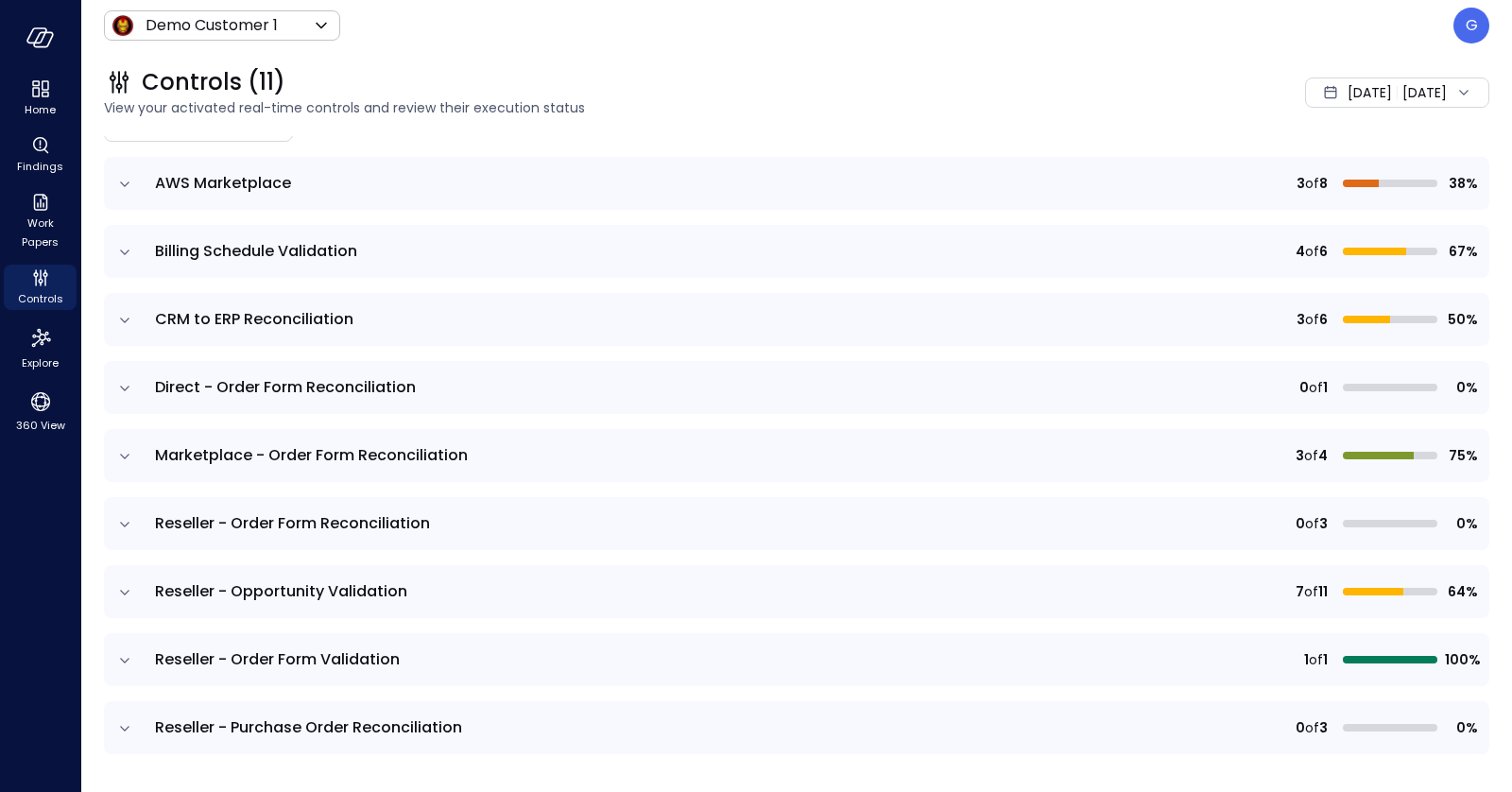
click at [122, 253] on icon "expand row" at bounding box center [124, 252] width 19 height 19
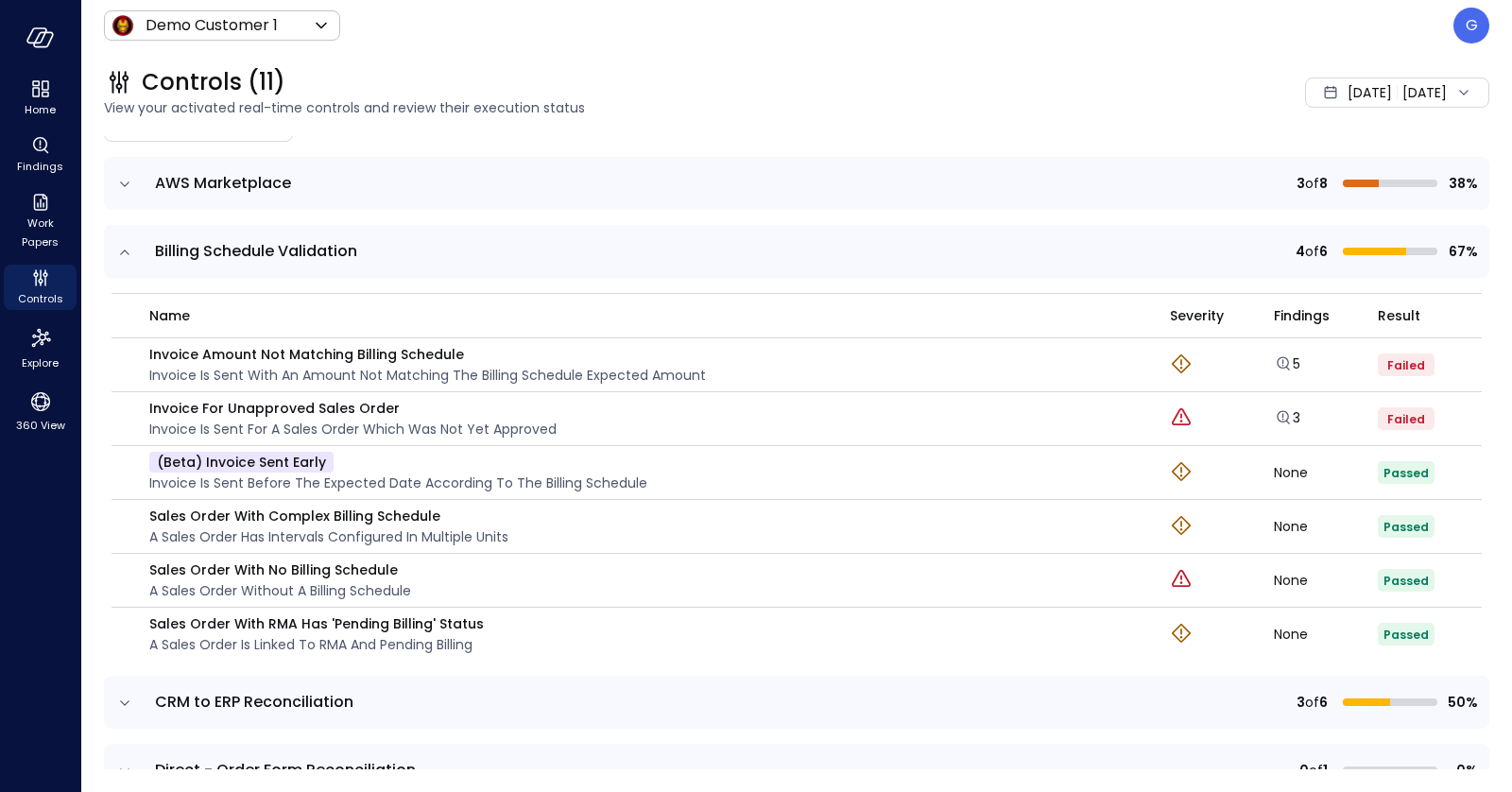
click at [128, 248] on icon "expand row" at bounding box center [124, 252] width 19 height 19
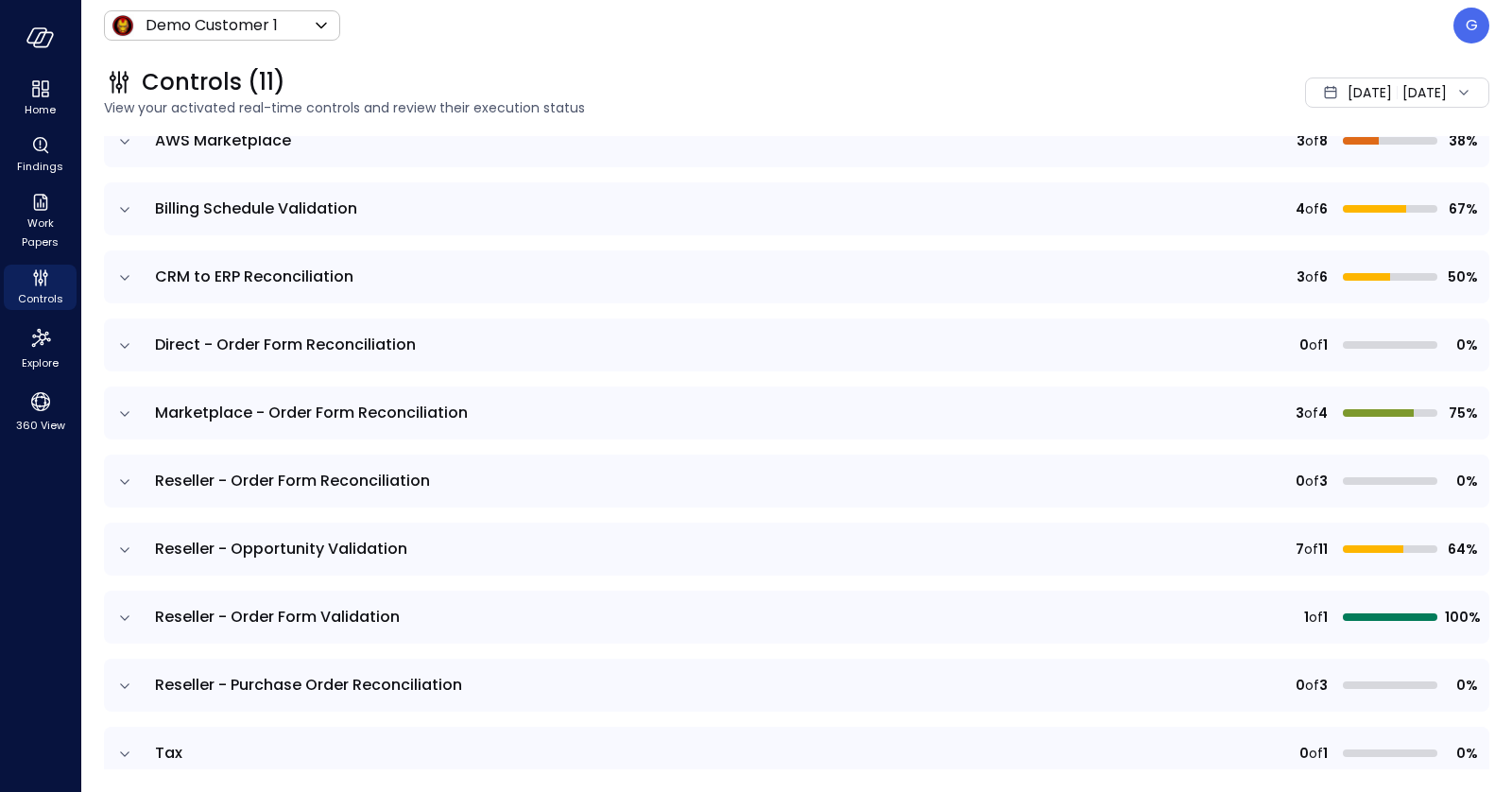
scroll to position [242, 0]
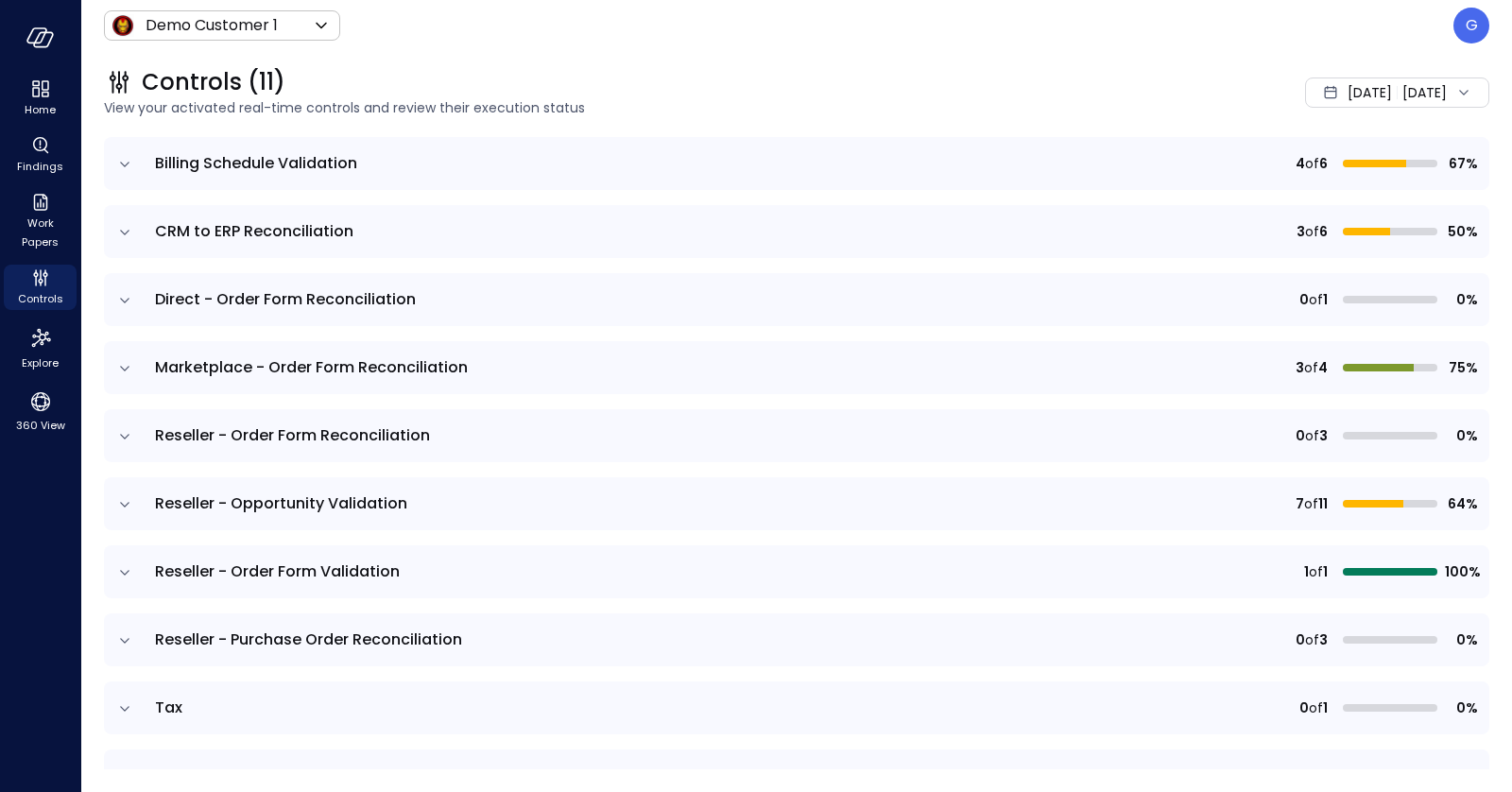
click at [130, 368] on icon "expand row" at bounding box center [124, 368] width 19 height 19
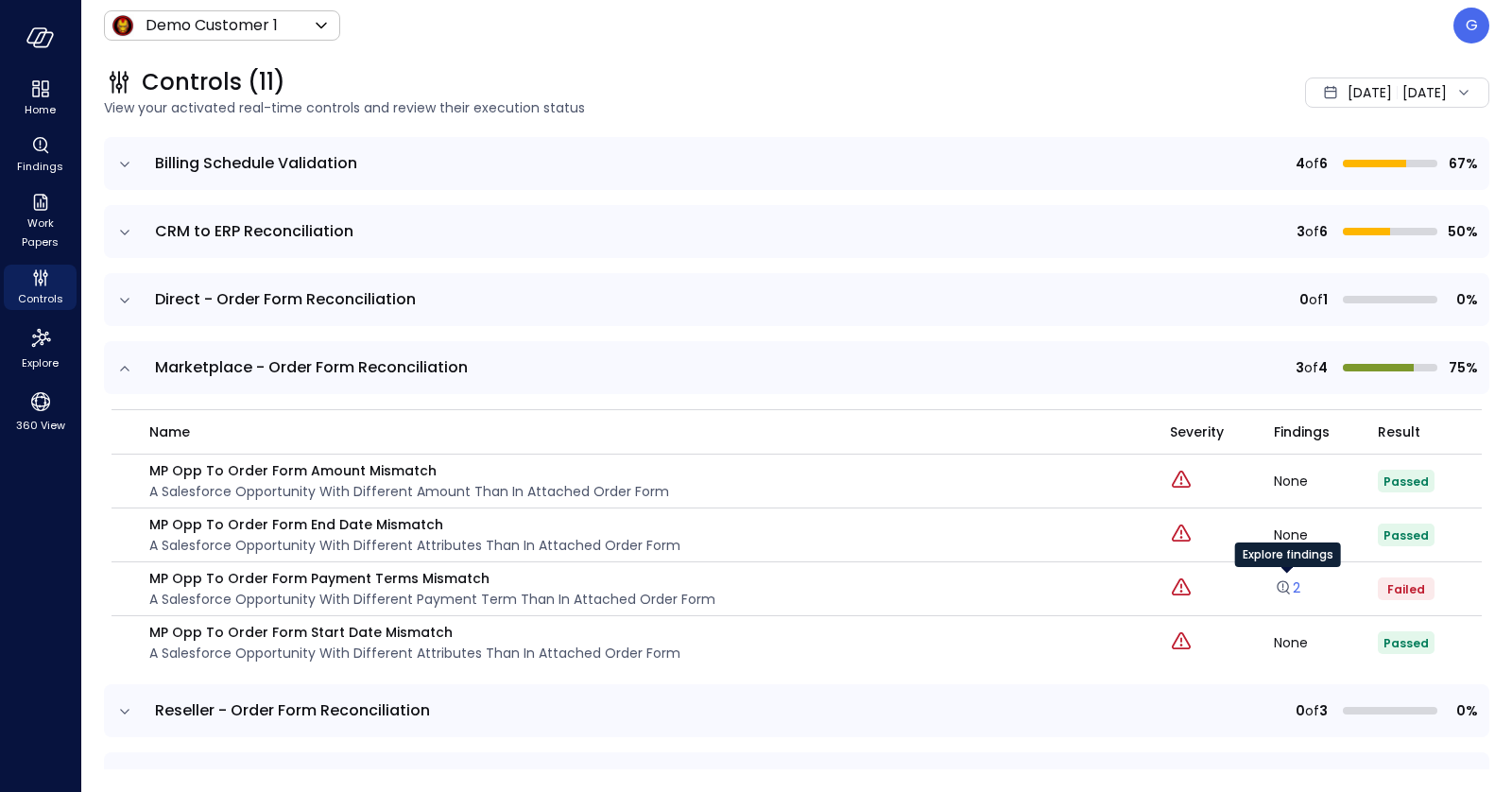
click at [1292, 588] on link "2" at bounding box center [1287, 587] width 27 height 19
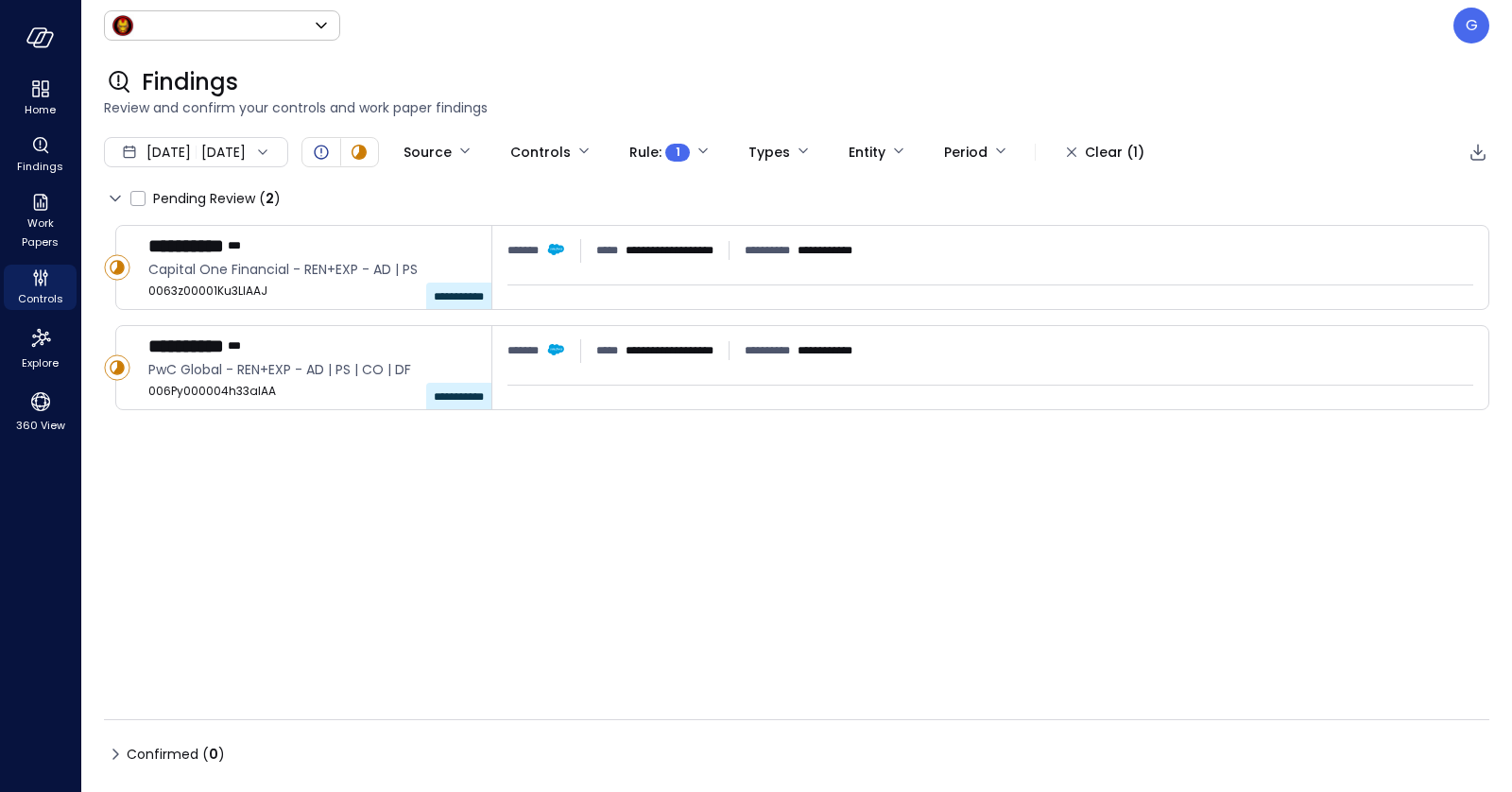
type input "*****"
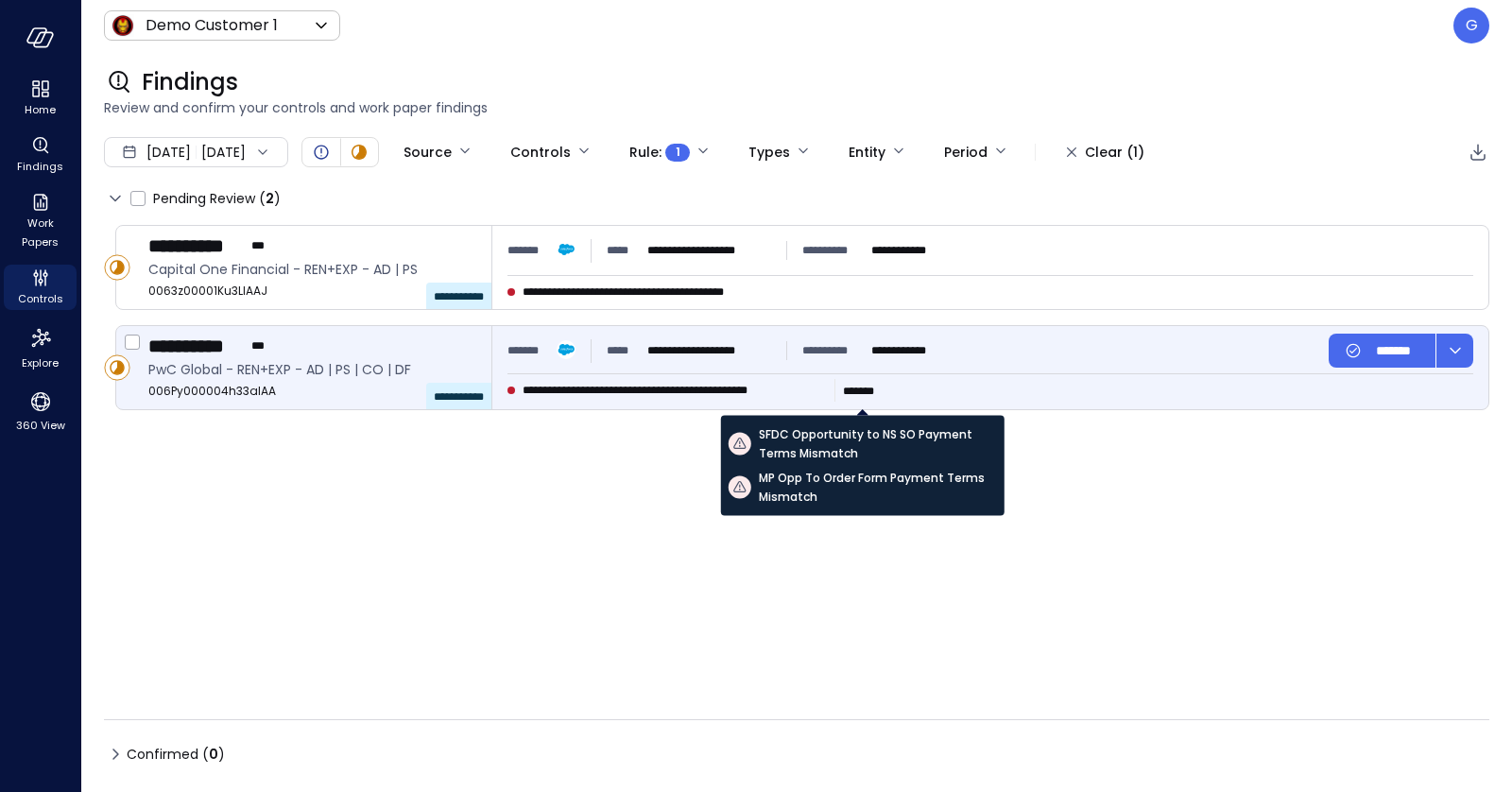
click at [849, 392] on span "* * ****" at bounding box center [859, 391] width 31 height 12
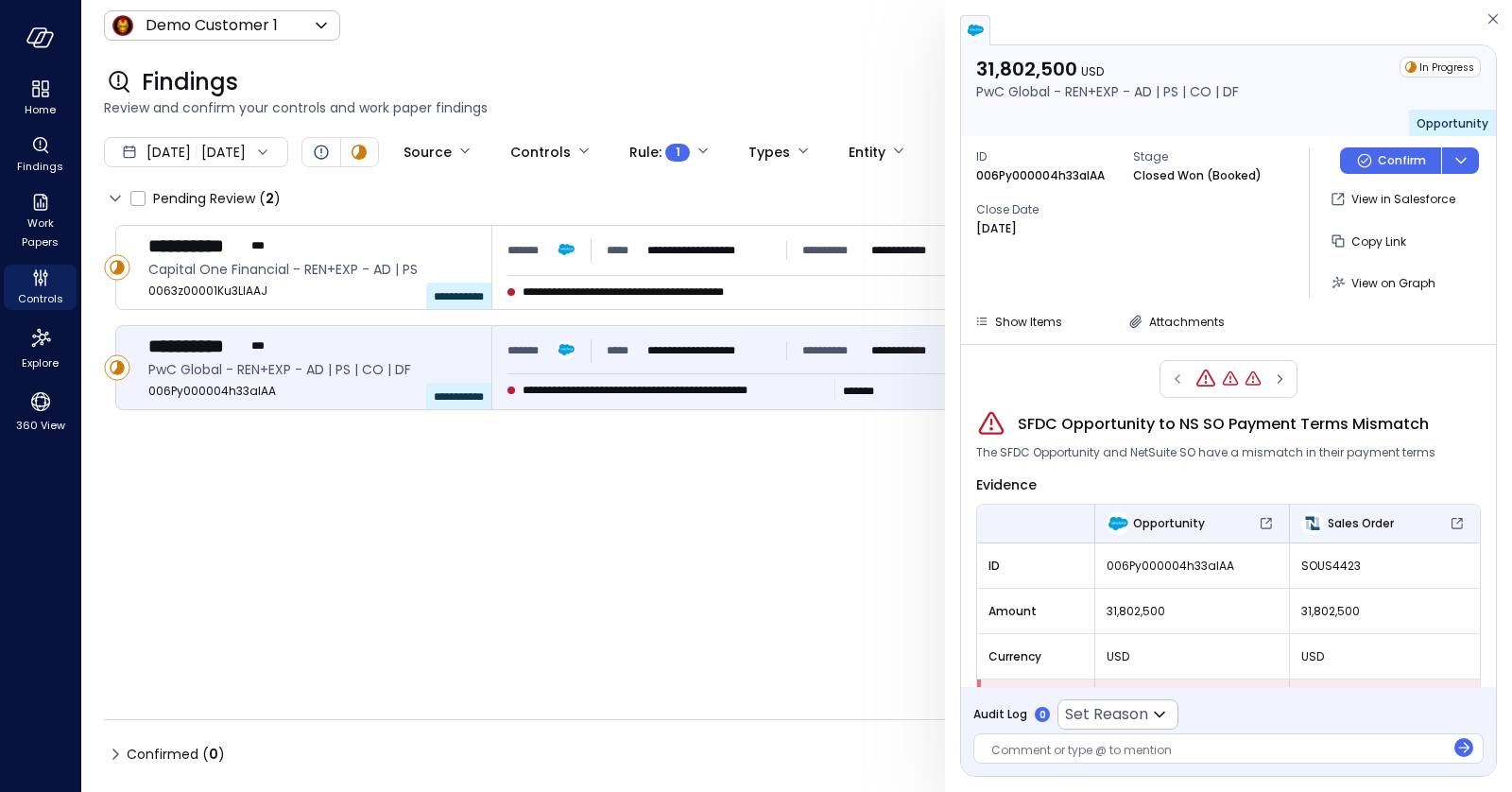
scroll to position [50, 0]
